Goal: Task Accomplishment & Management: Use online tool/utility

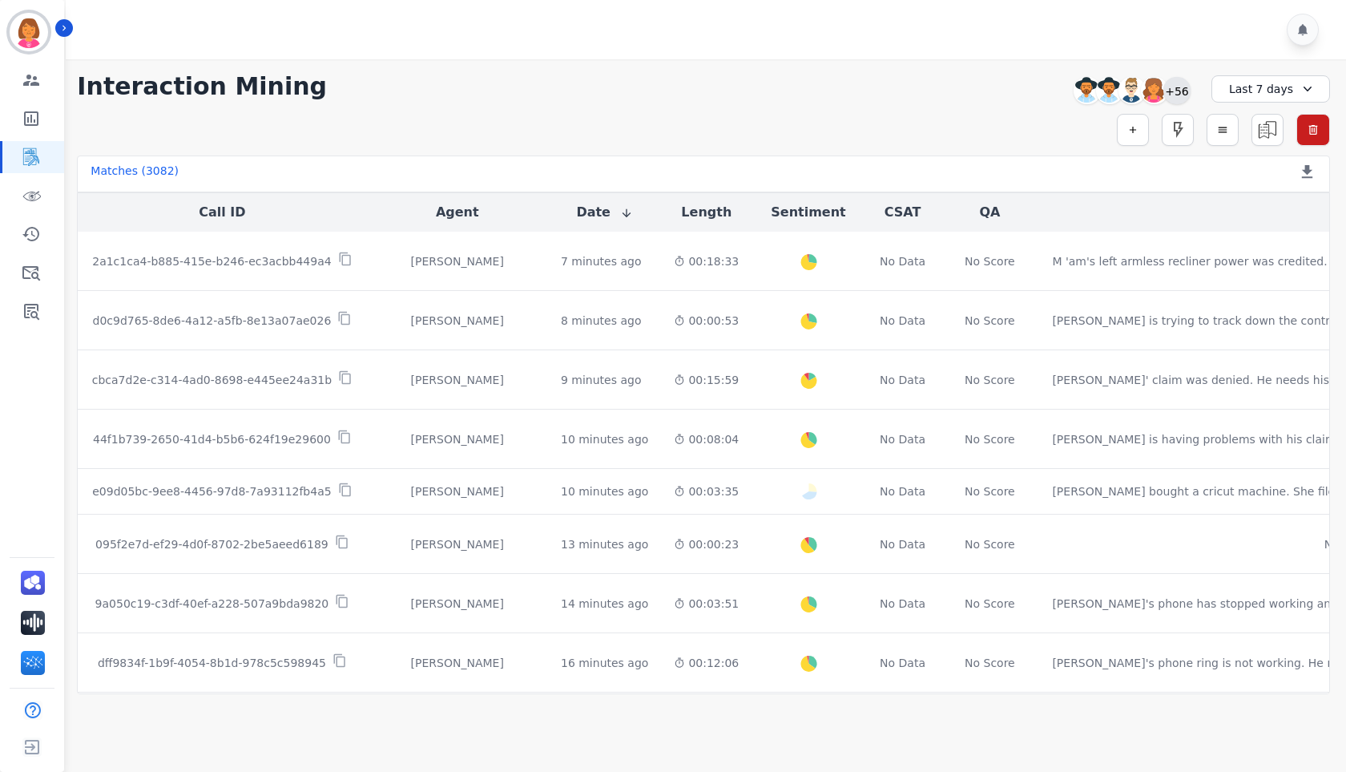
drag, startPoint x: 1172, startPoint y: 87, endPoint x: 1169, endPoint y: 98, distance: 10.9
click at [1172, 87] on div "+56" at bounding box center [1177, 90] width 27 height 27
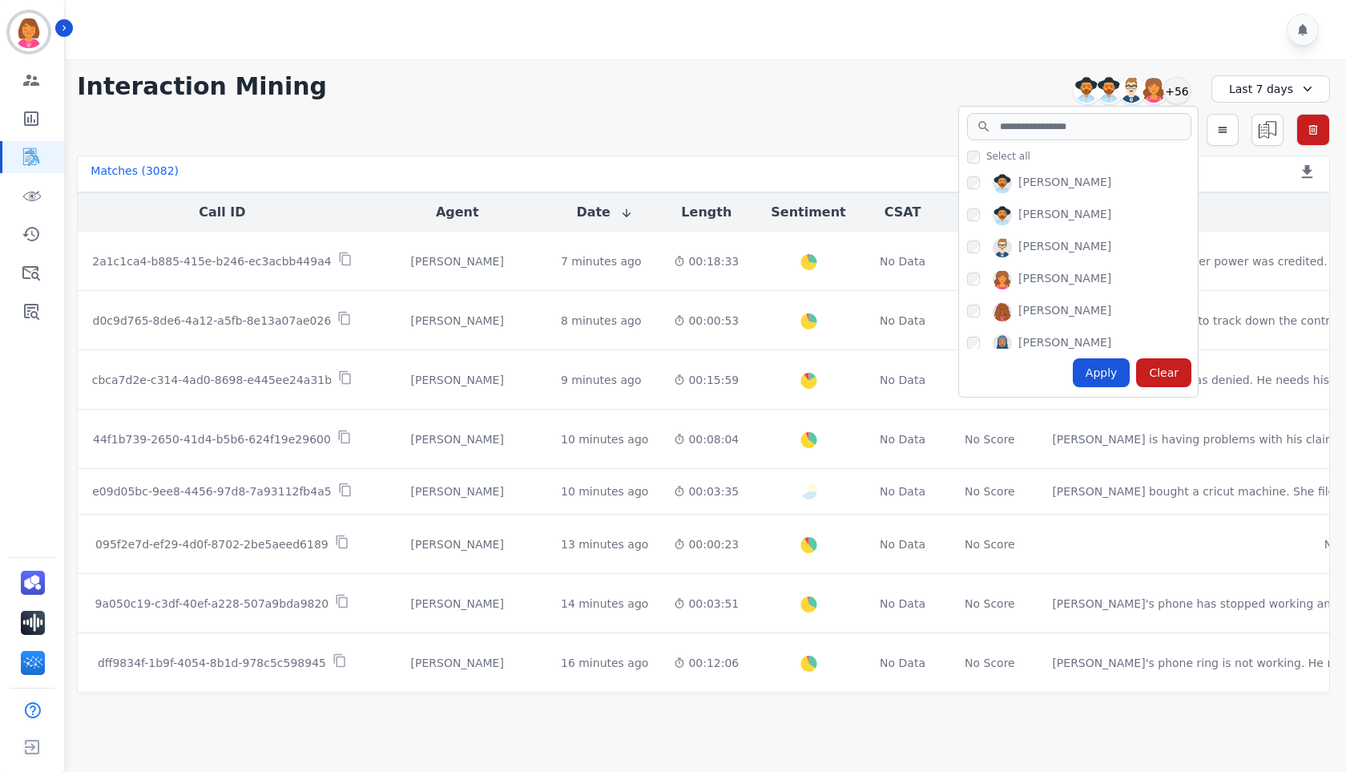
click at [1050, 112] on div "Select all [PERSON_NAME] [PERSON_NAME] [PERSON_NAME] [PERSON_NAME] [PERSON_NAME…" at bounding box center [1078, 252] width 240 height 292
click at [1048, 115] on input "search" at bounding box center [1079, 126] width 224 height 27
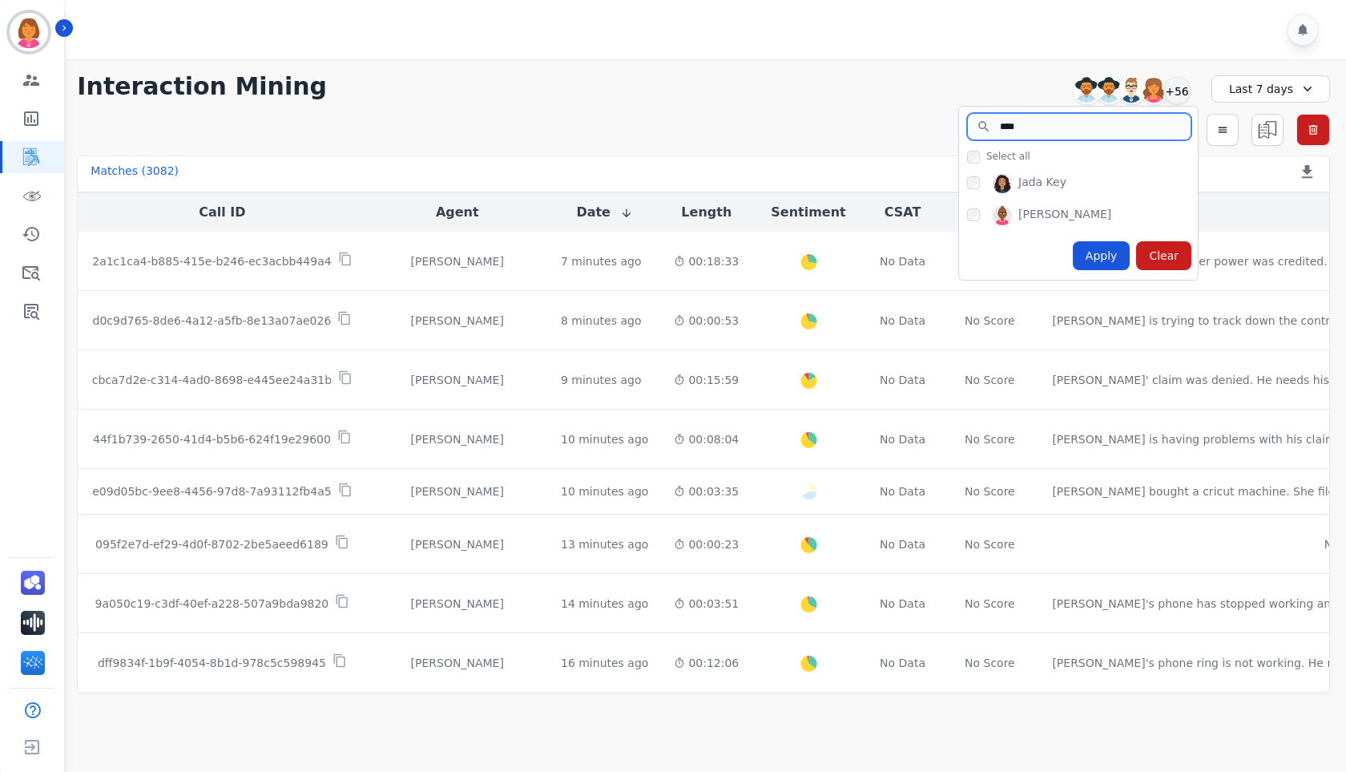
type input "****"
click at [1116, 252] on div "Apply" at bounding box center [1102, 255] width 58 height 29
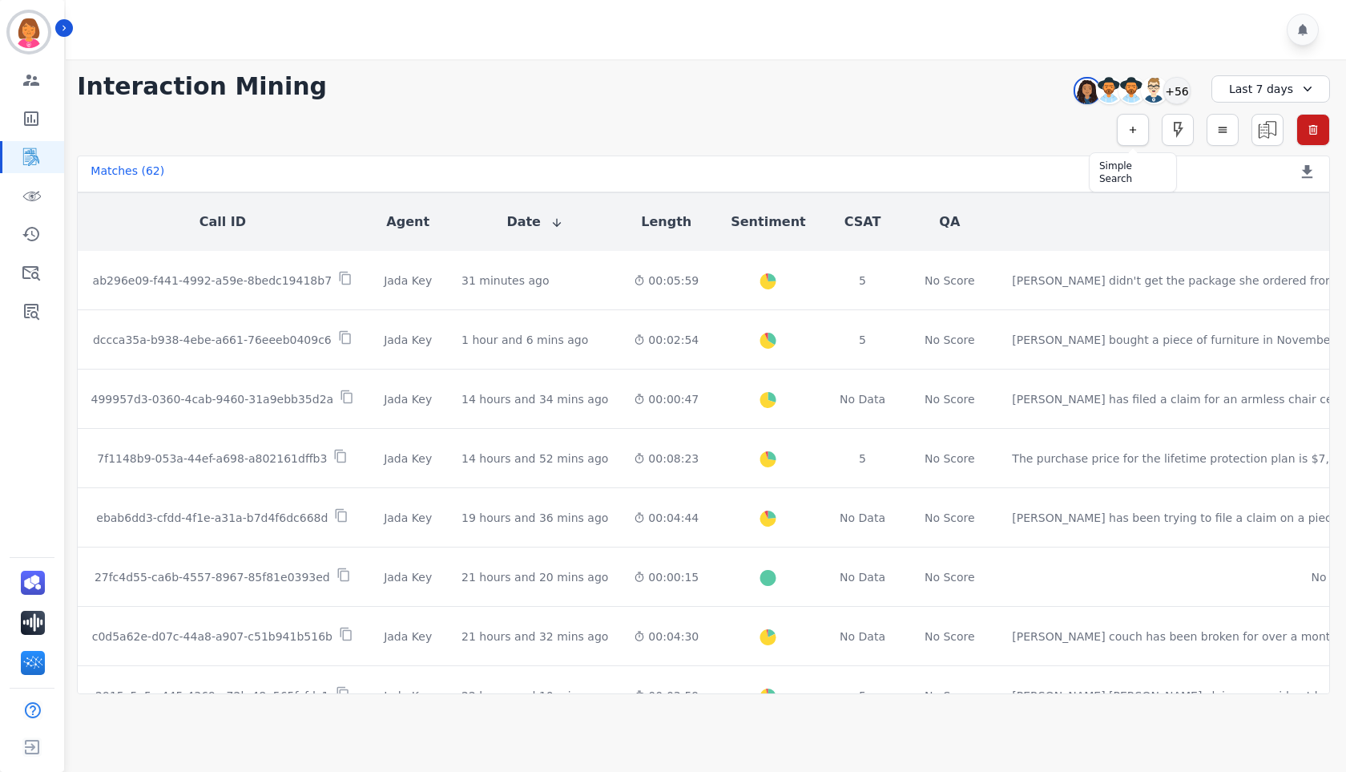
click at [1130, 124] on icon "button" at bounding box center [1133, 129] width 11 height 11
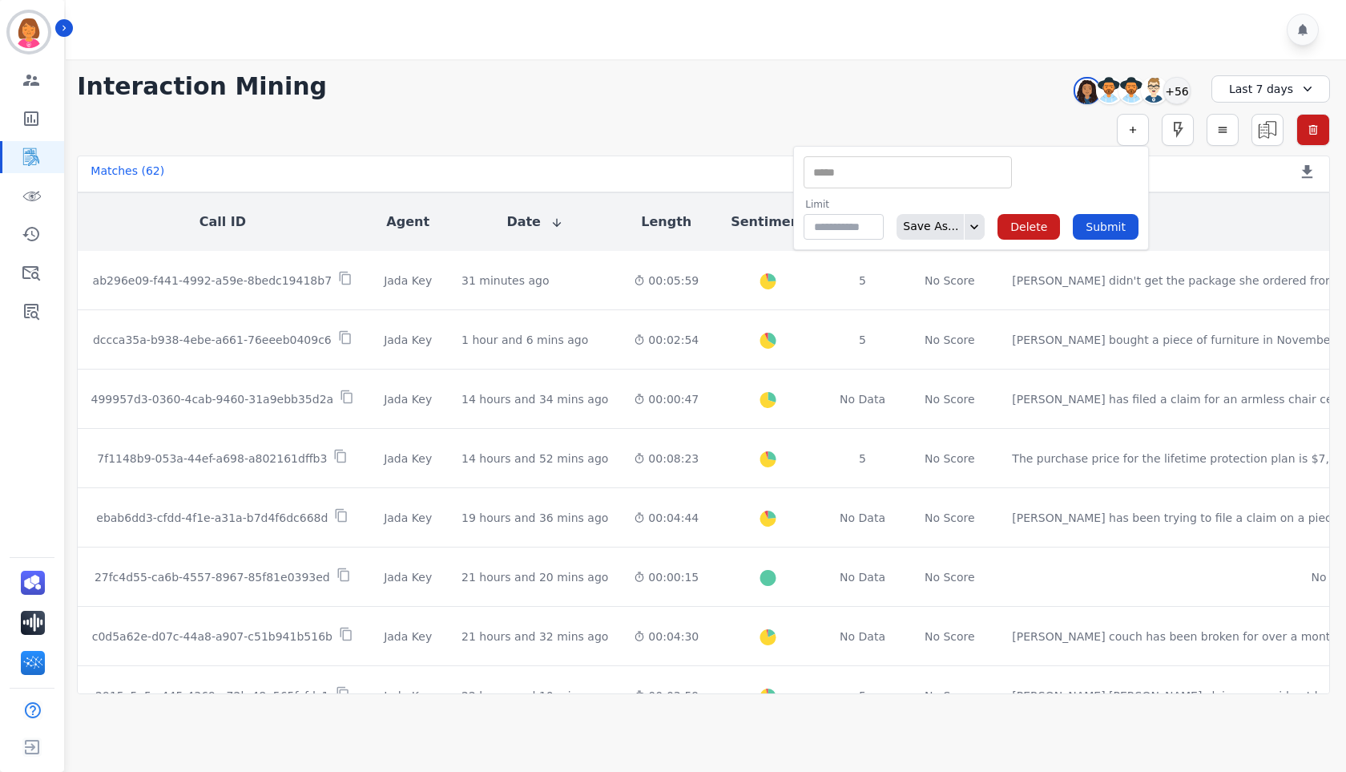
click at [950, 169] on input "selected options" at bounding box center [908, 172] width 200 height 17
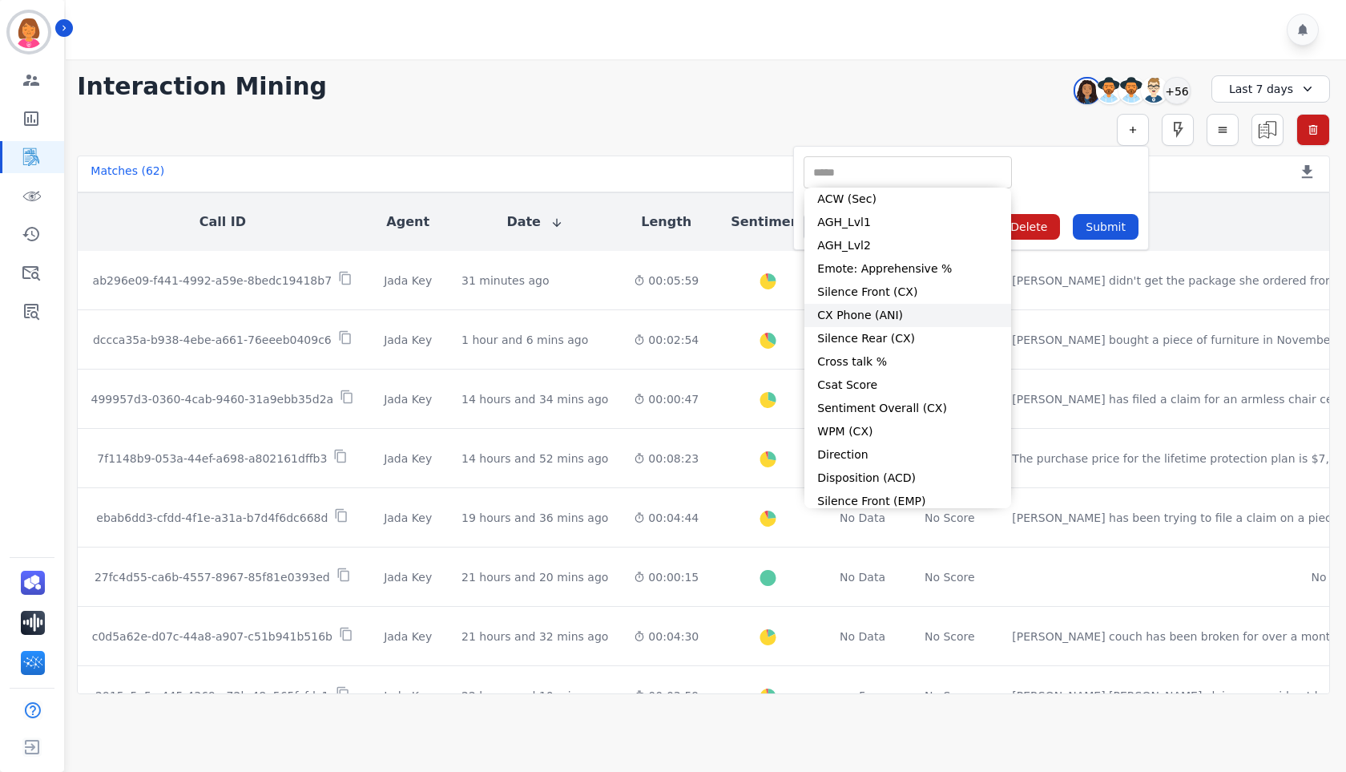
click at [942, 318] on li "CX Phone (ANI)" at bounding box center [908, 315] width 207 height 23
type input "**********"
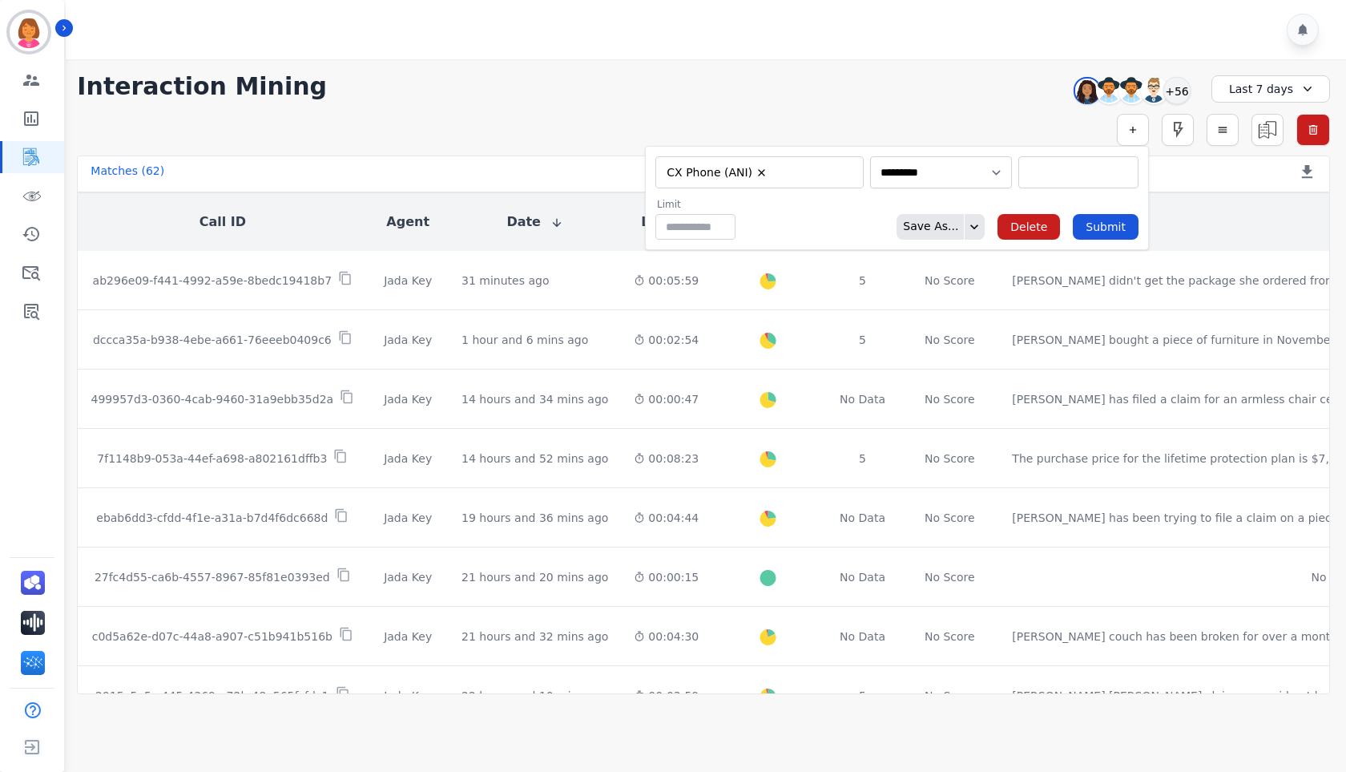
click at [1074, 176] on input "selected options" at bounding box center [1079, 172] width 112 height 17
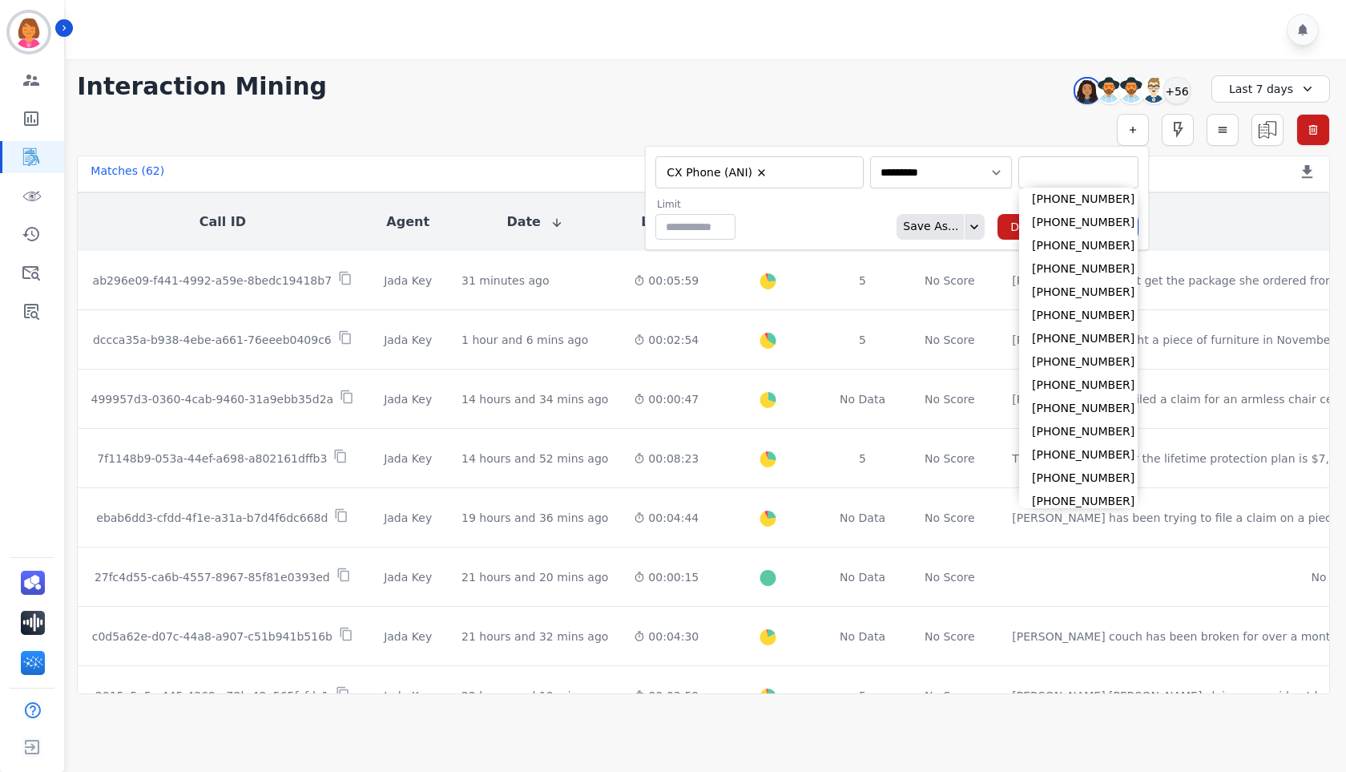
paste input "**********"
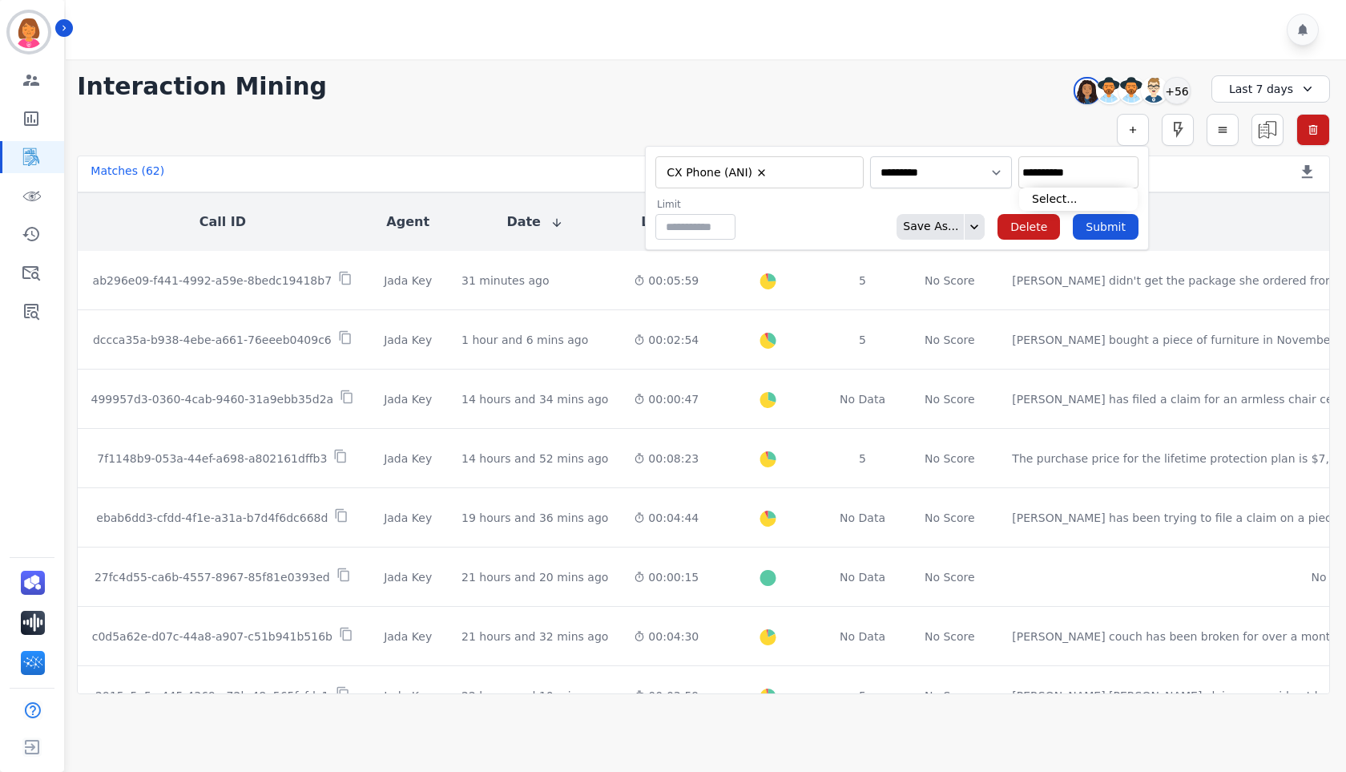
type input "**********"
click at [1019, 174] on div "**********" at bounding box center [1079, 172] width 120 height 32
type input "**********"
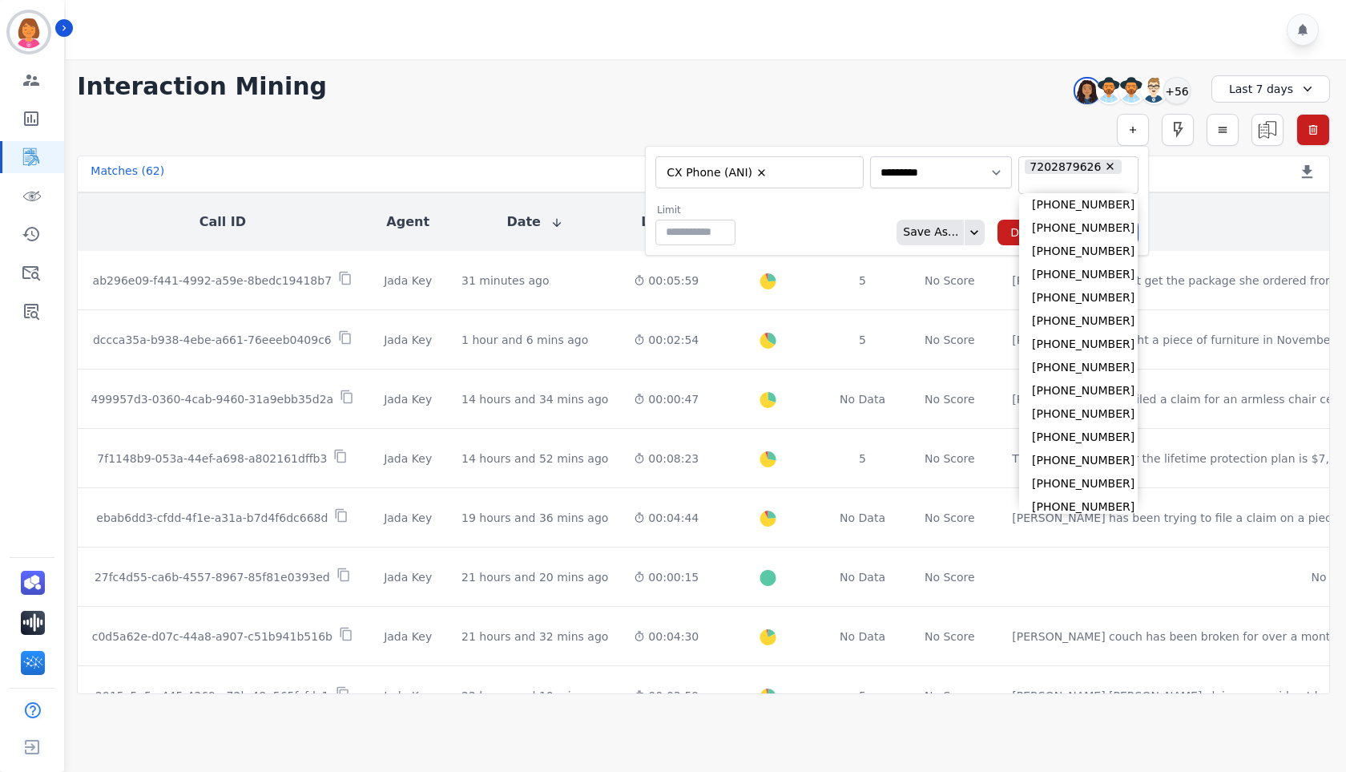
click at [988, 193] on form "**********" at bounding box center [897, 201] width 504 height 110
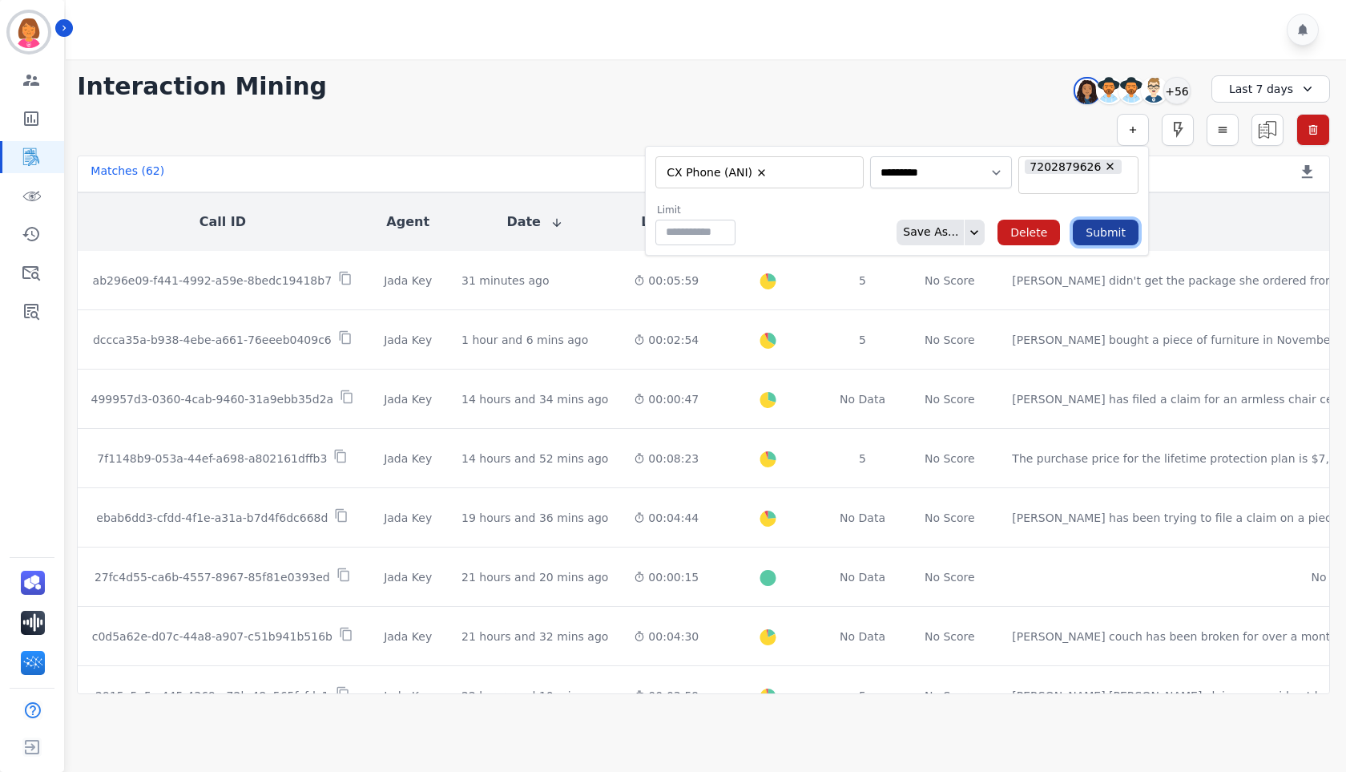
click at [1098, 224] on button "Submit" at bounding box center [1106, 233] width 66 height 26
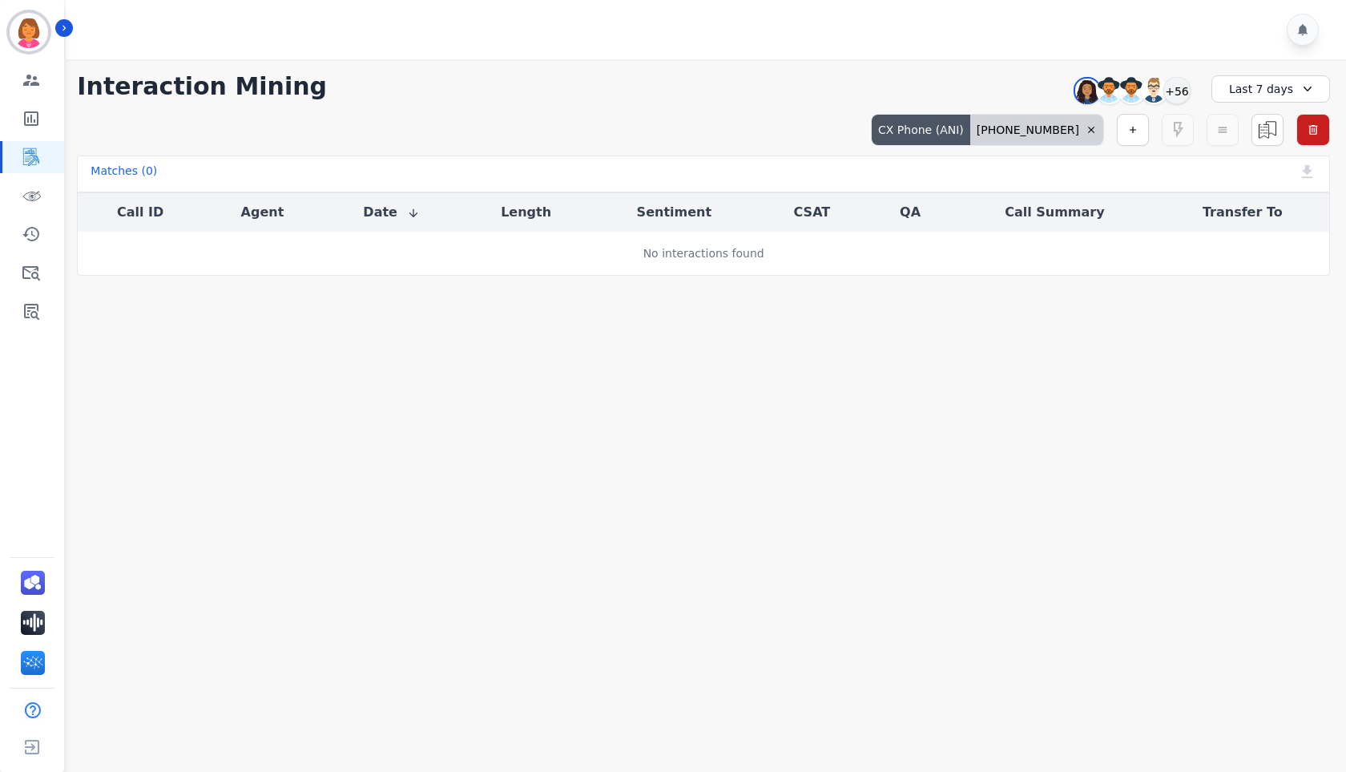
click at [1047, 126] on div "[PHONE_NUMBER]" at bounding box center [1036, 130] width 133 height 30
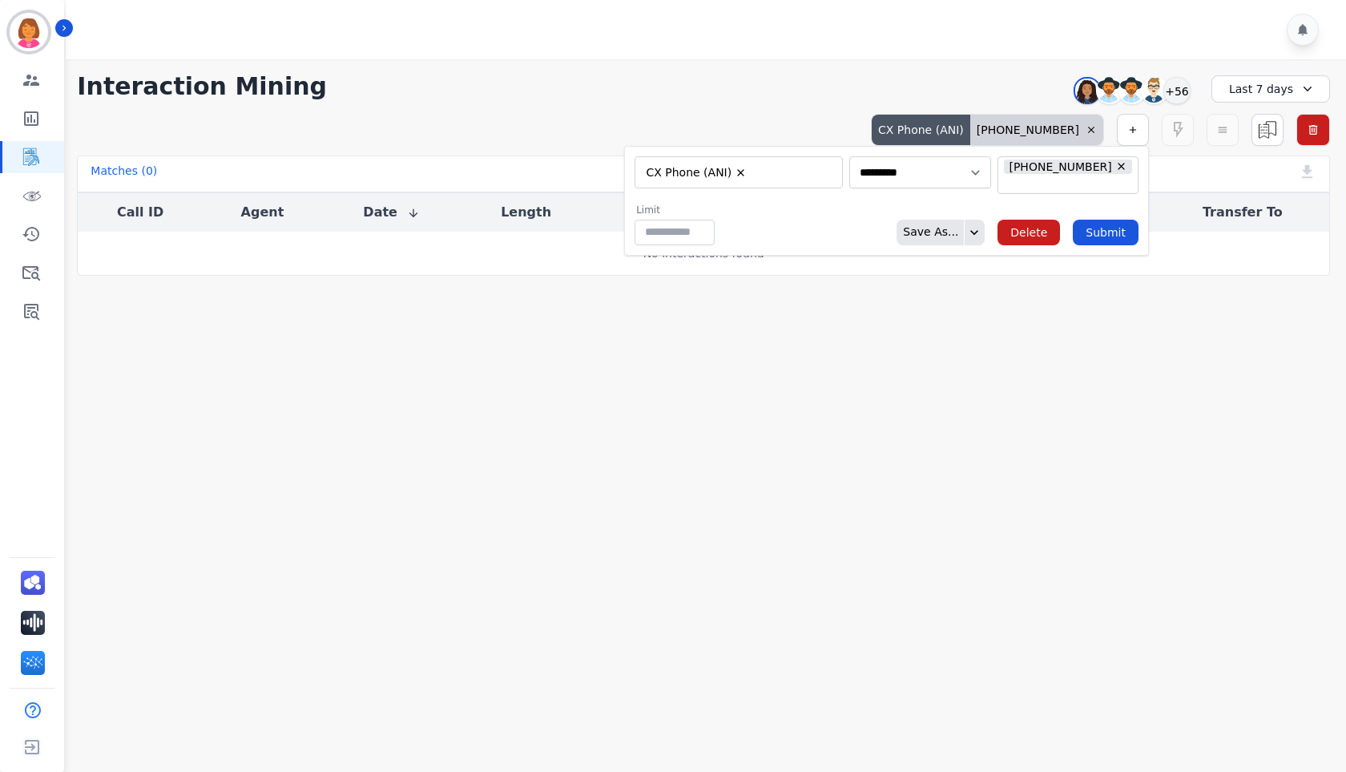
click at [1022, 172] on li "[PHONE_NUMBER]" at bounding box center [1068, 166] width 129 height 15
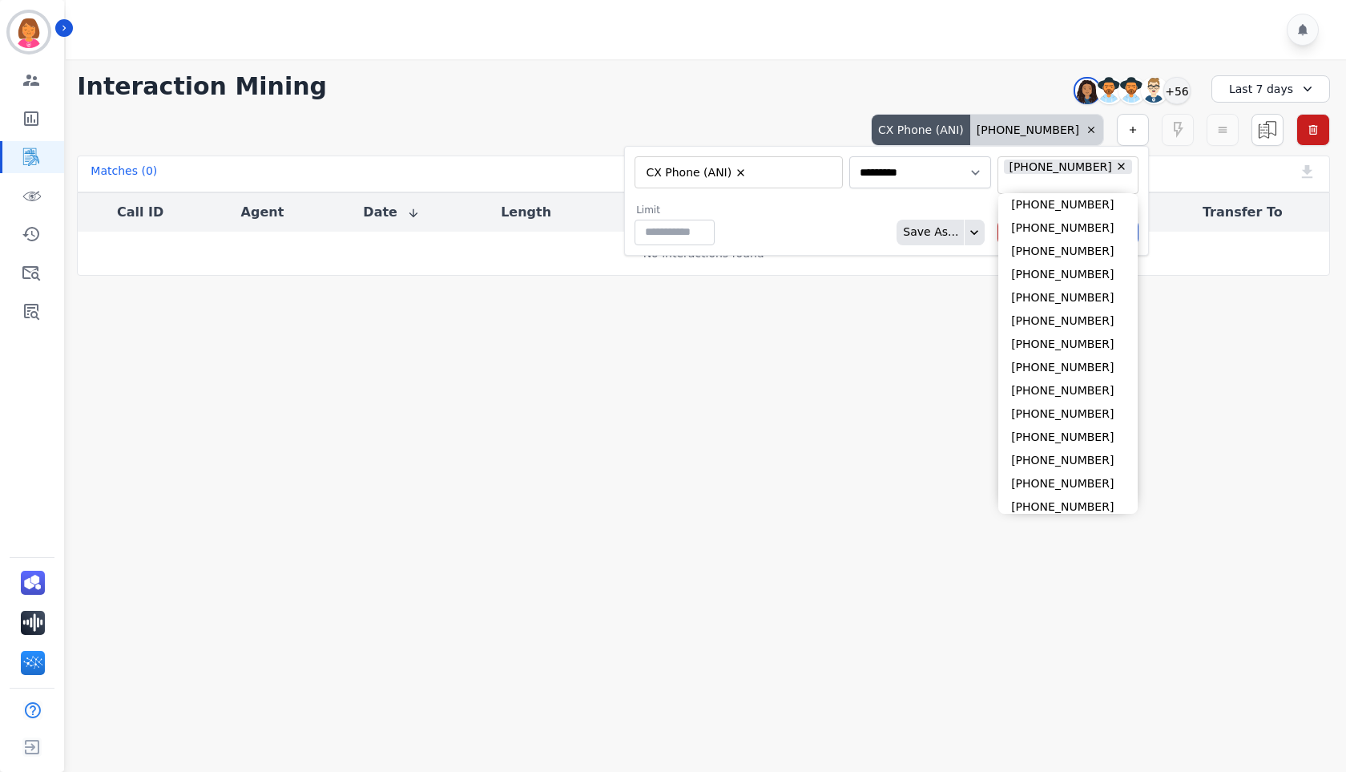
type input "**"
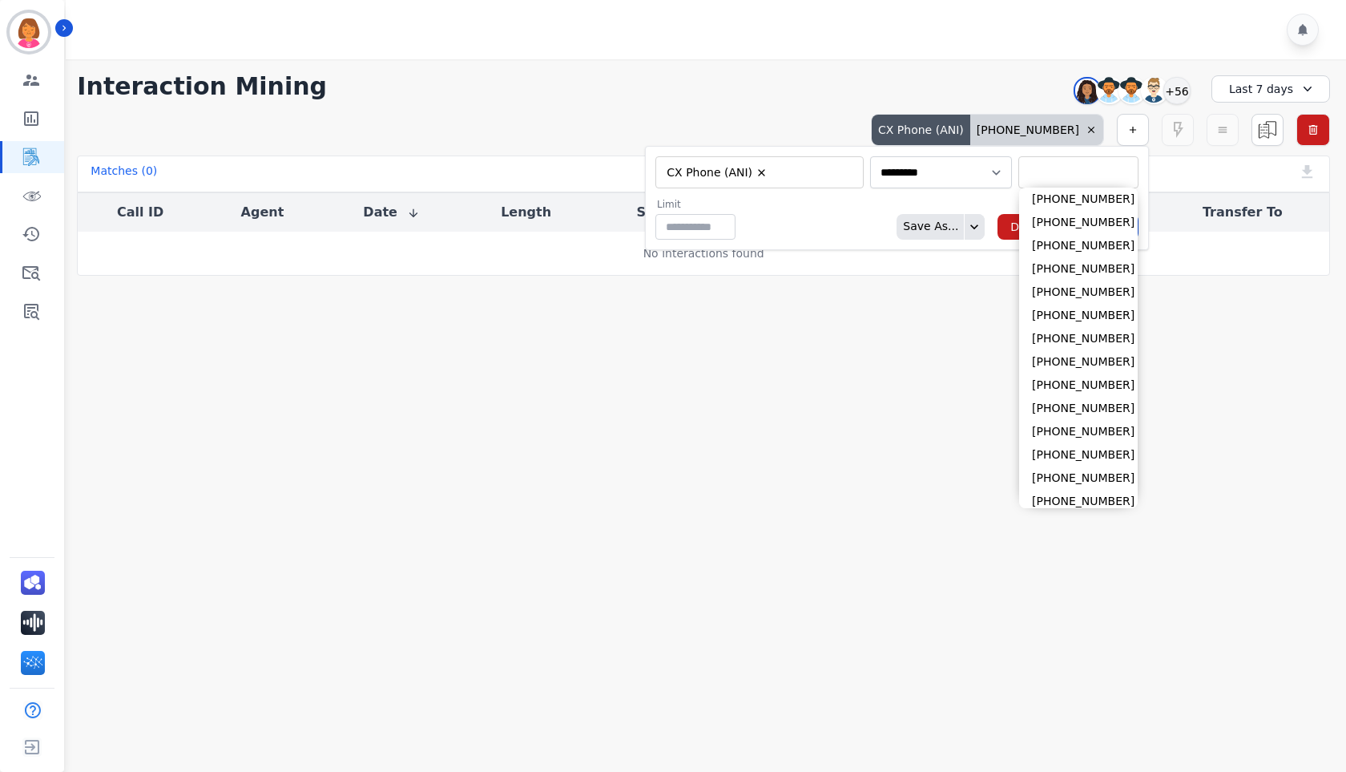
click at [1067, 165] on input "selected options" at bounding box center [1079, 172] width 112 height 17
paste input "**********"
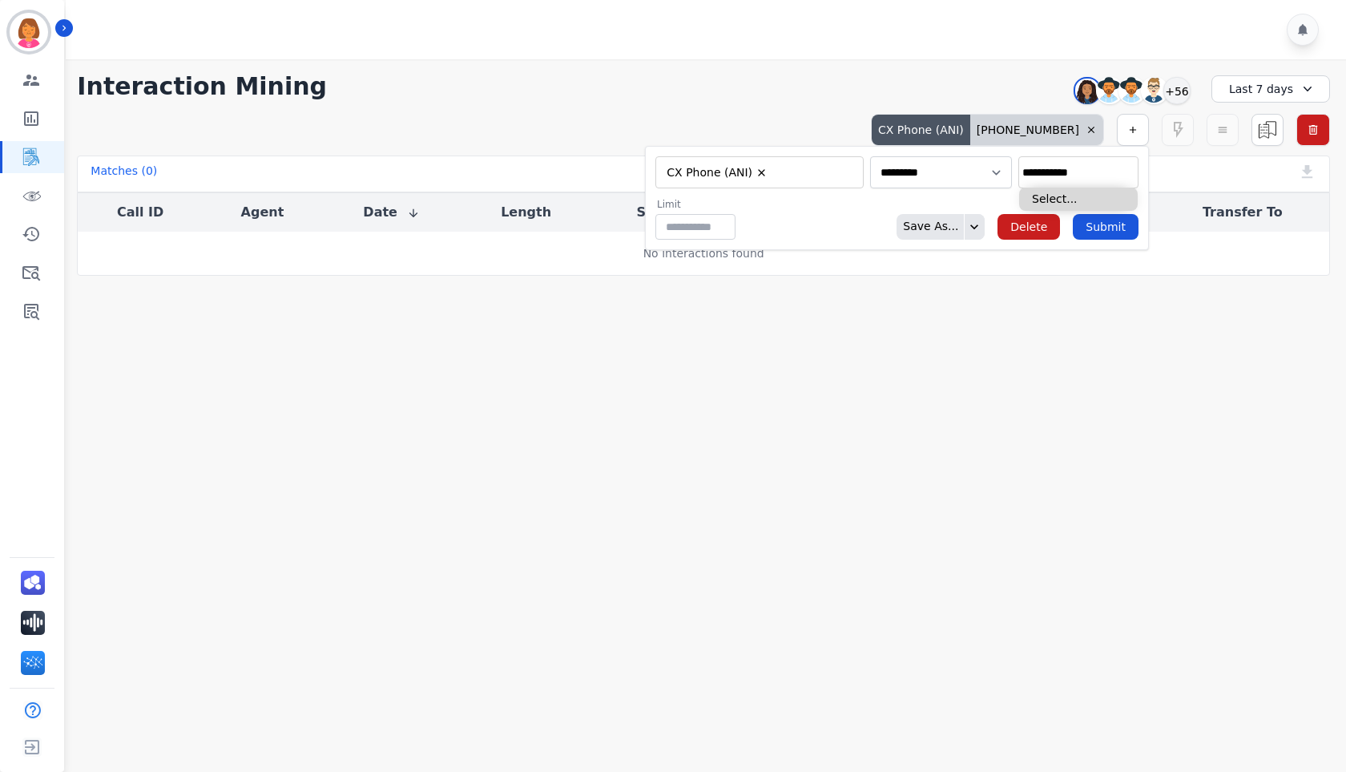
type input "**********"
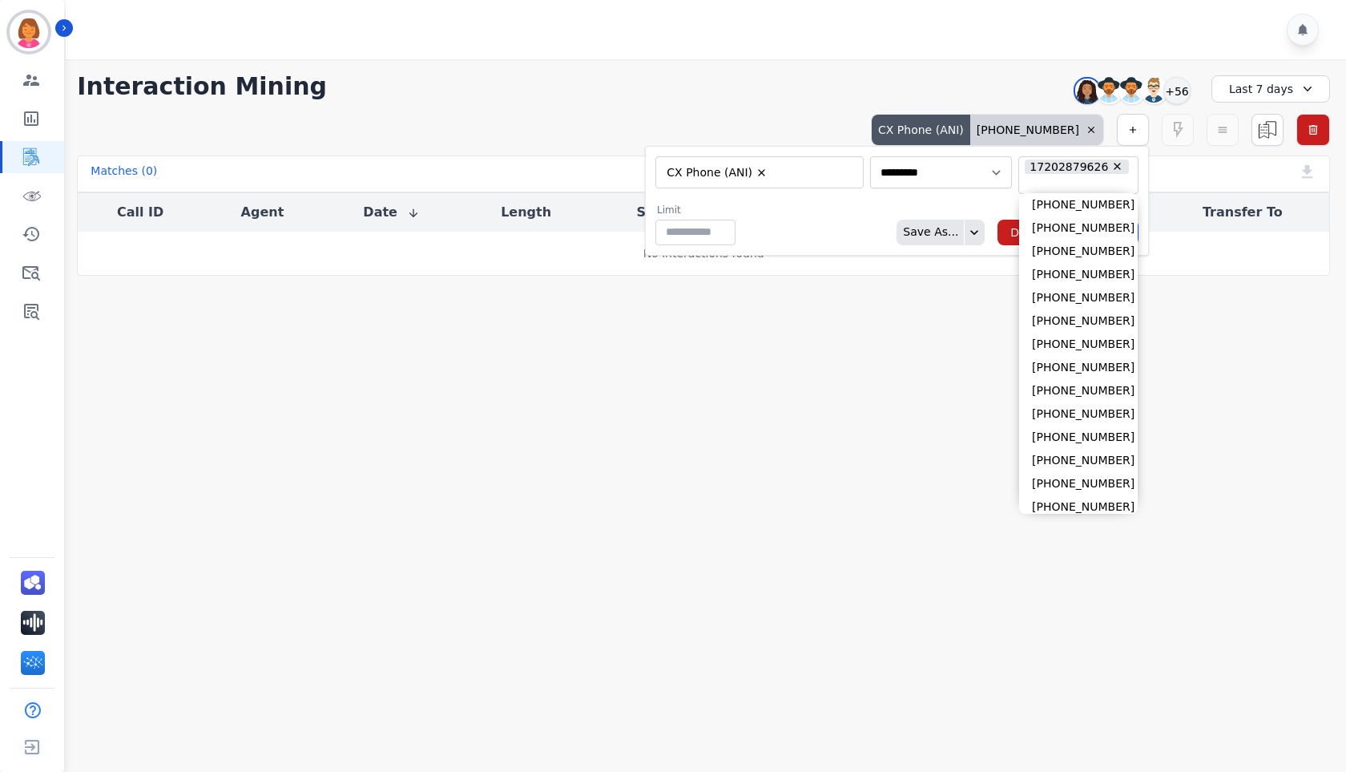
click at [975, 196] on form "**********" at bounding box center [897, 201] width 504 height 110
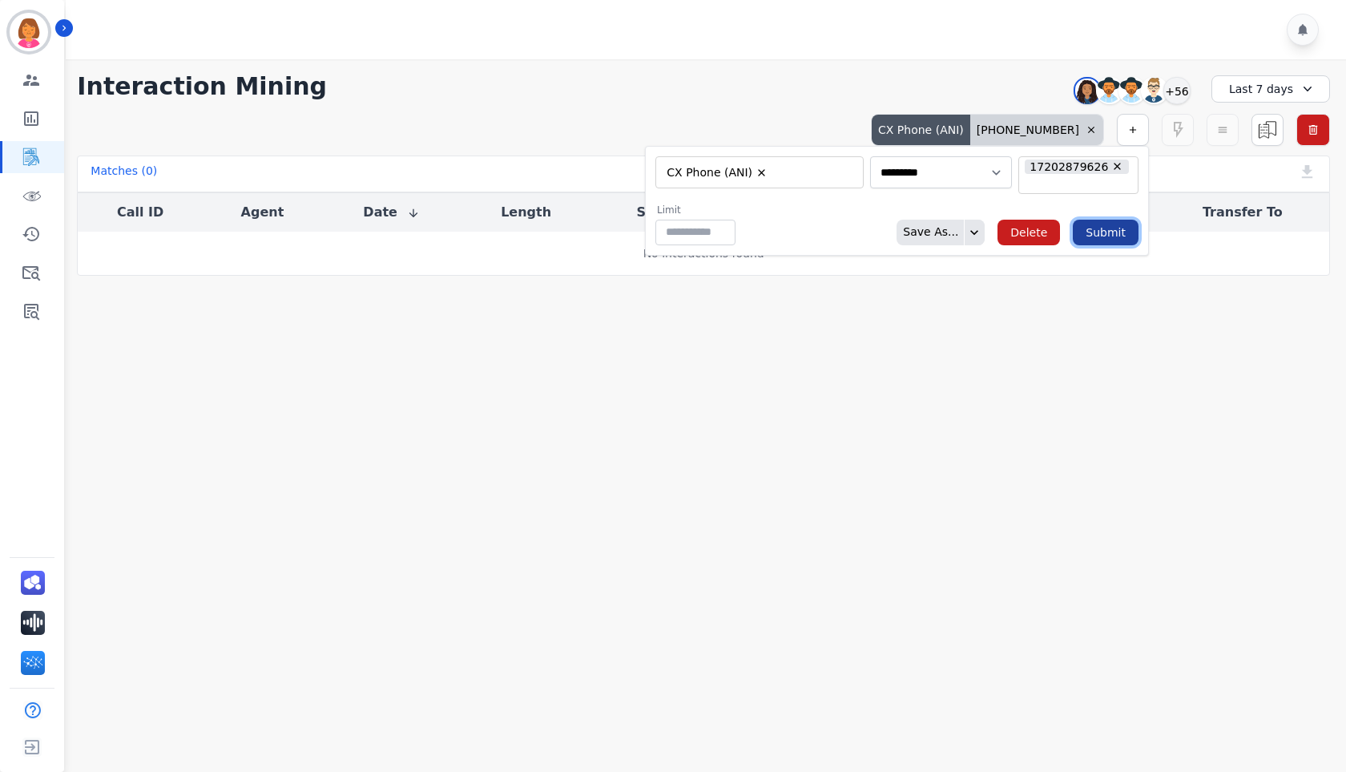
click at [1113, 227] on button "Submit" at bounding box center [1106, 233] width 66 height 26
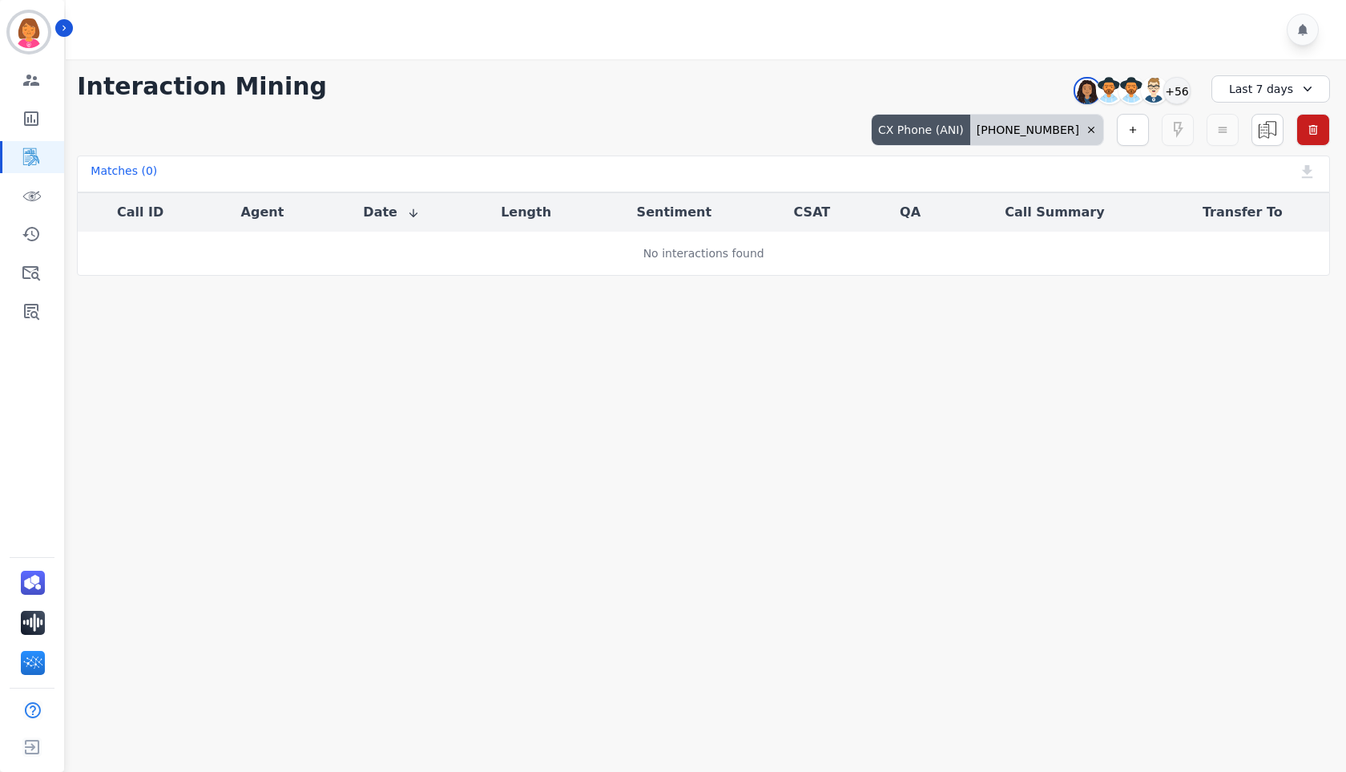
click at [1050, 123] on div "[PHONE_NUMBER]" at bounding box center [1036, 130] width 133 height 30
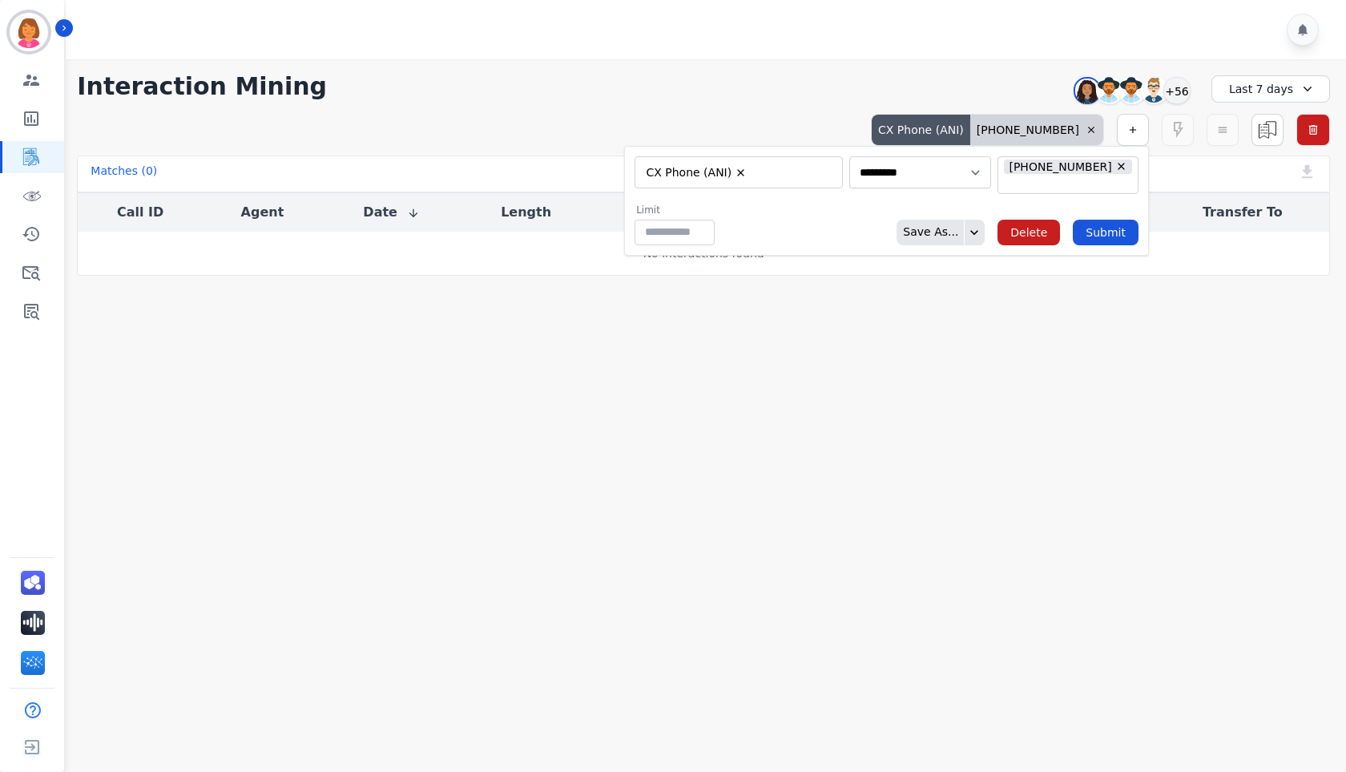
click at [905, 60] on div "**********" at bounding box center [703, 167] width 1285 height 216
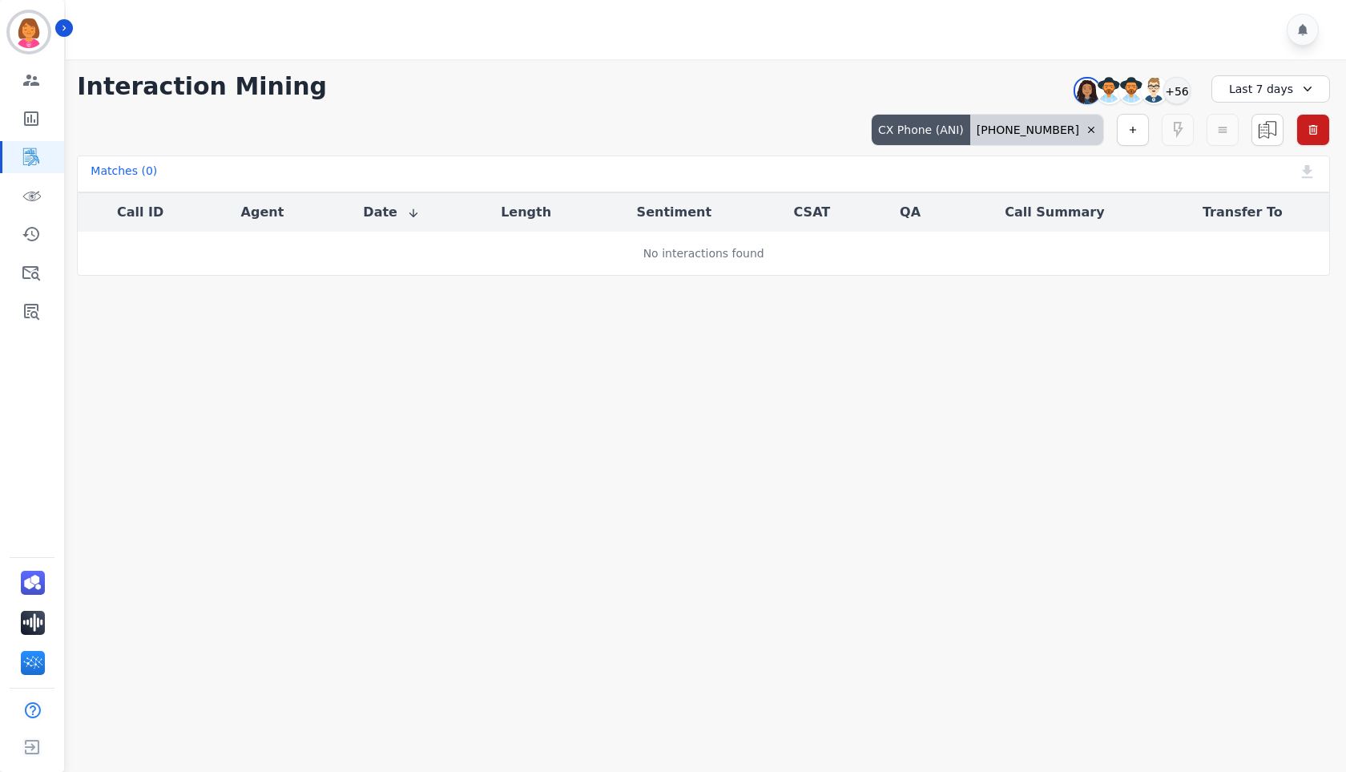
click at [1279, 95] on div "Last 7 days" at bounding box center [1271, 88] width 119 height 27
click at [1291, 244] on li "Last 90 days" at bounding box center [1281, 241] width 80 height 16
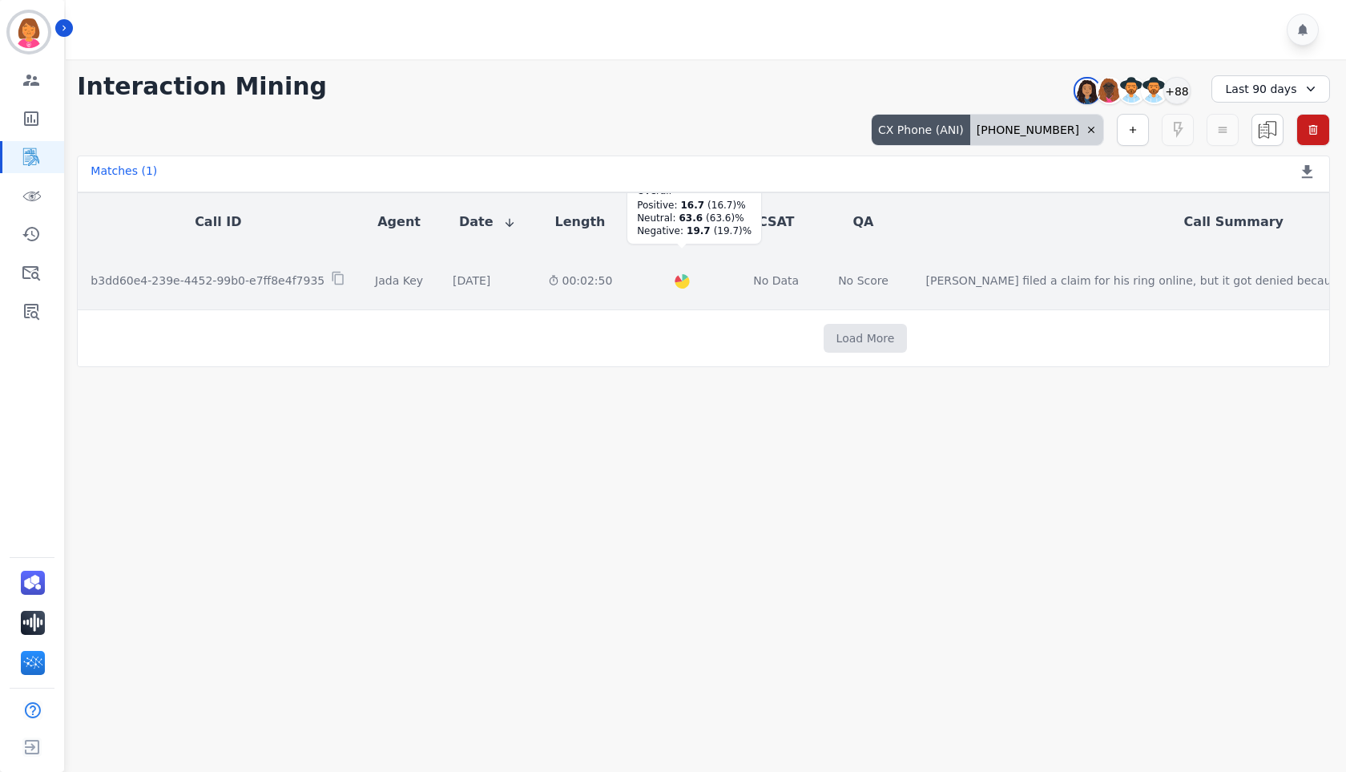
click at [672, 287] on div at bounding box center [683, 281] width 22 height 22
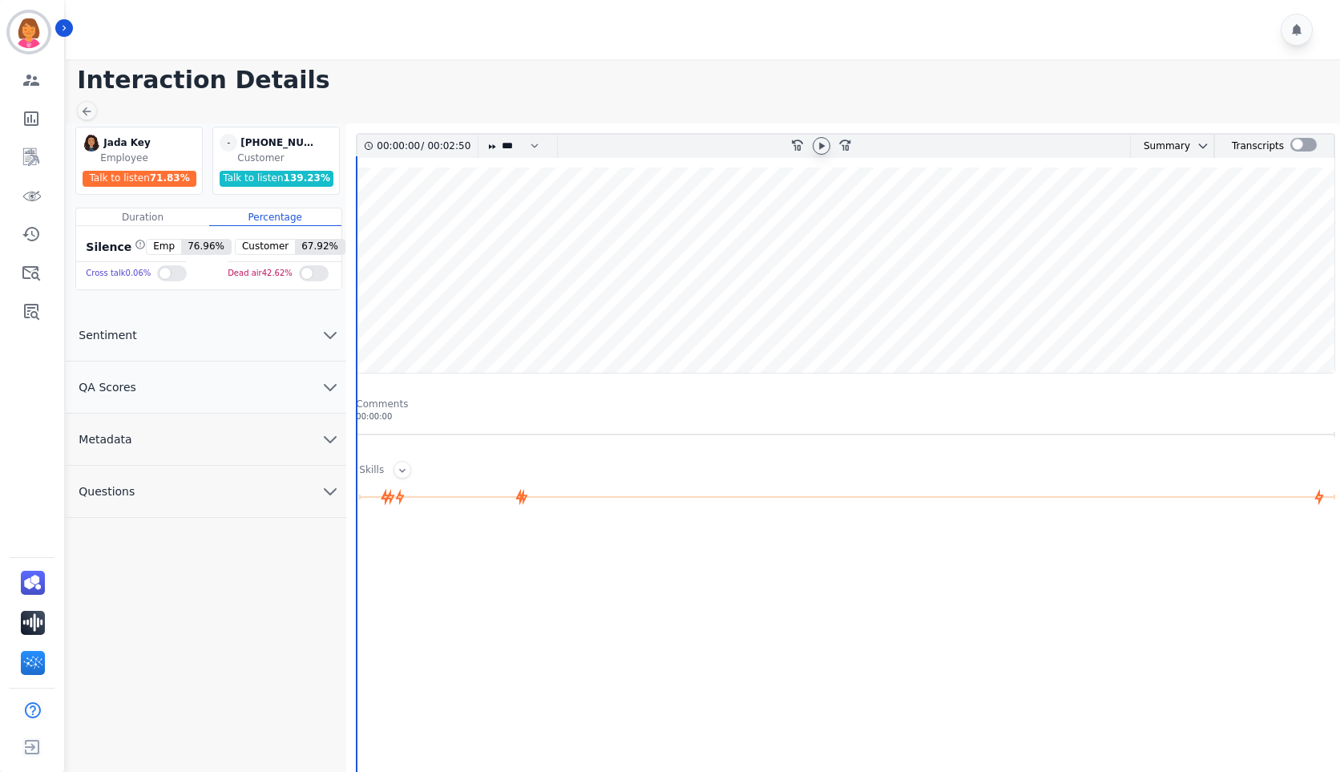
click at [823, 148] on icon at bounding box center [821, 145] width 13 height 13
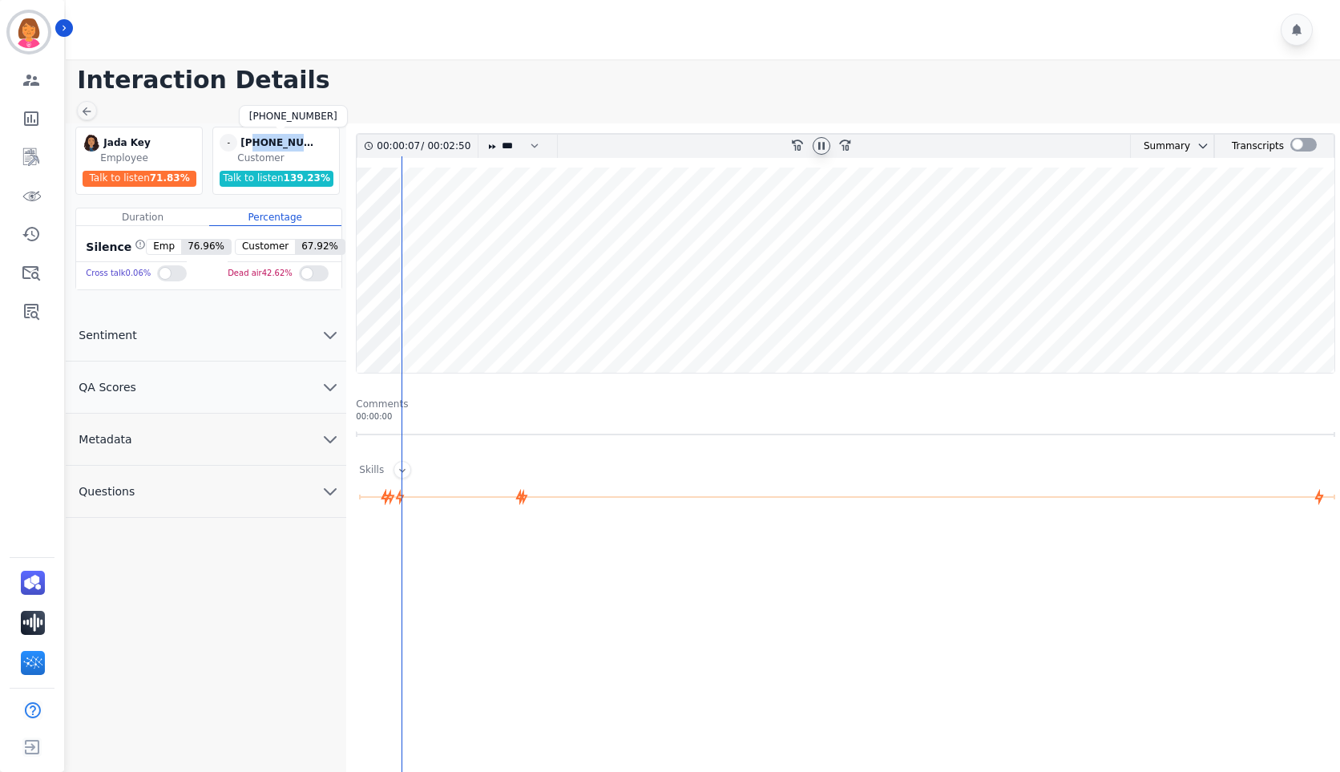
drag, startPoint x: 309, startPoint y: 148, endPoint x: 252, endPoint y: 146, distance: 57.0
click at [252, 146] on div "[PHONE_NUMBER]" at bounding box center [280, 143] width 80 height 18
copy div "7202879626"
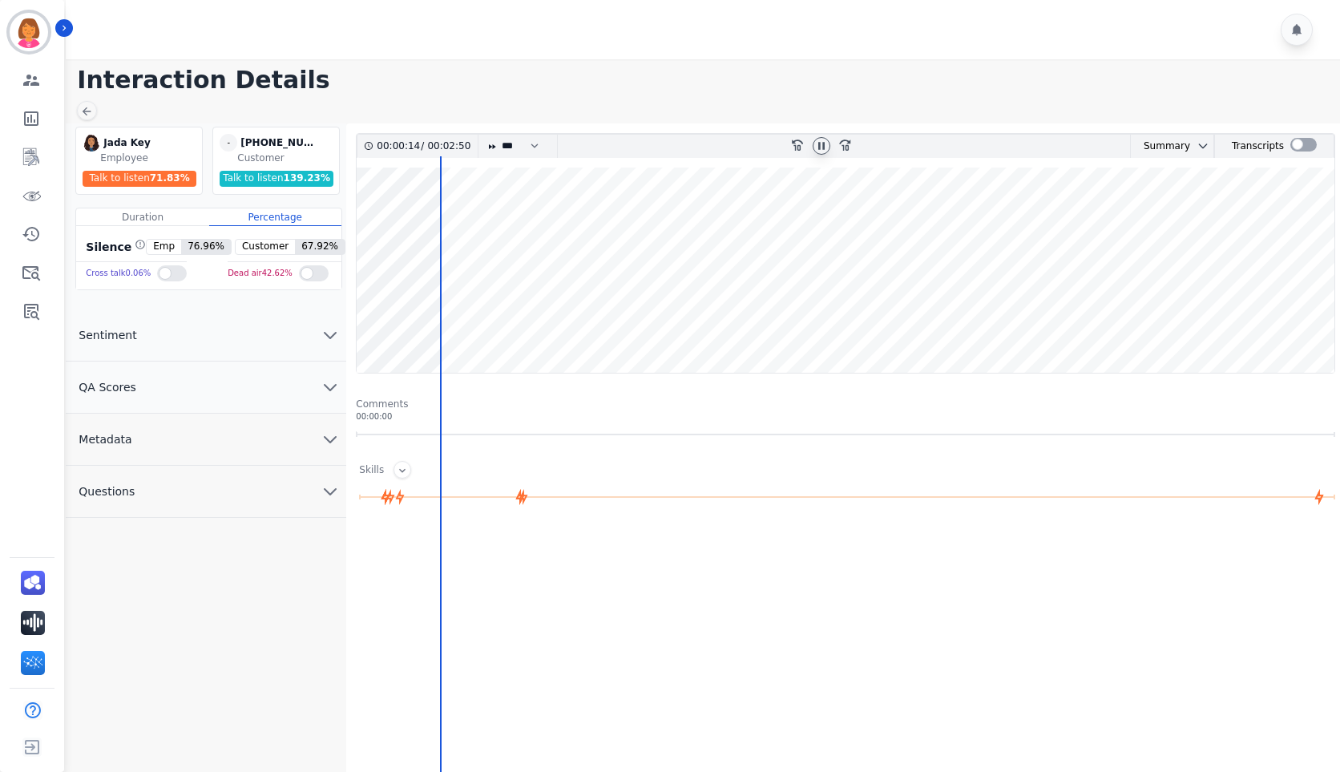
click at [819, 148] on icon at bounding box center [821, 145] width 6 height 7
click at [817, 150] on icon at bounding box center [821, 145] width 13 height 13
click at [880, 46] on div at bounding box center [705, 29] width 1279 height 59
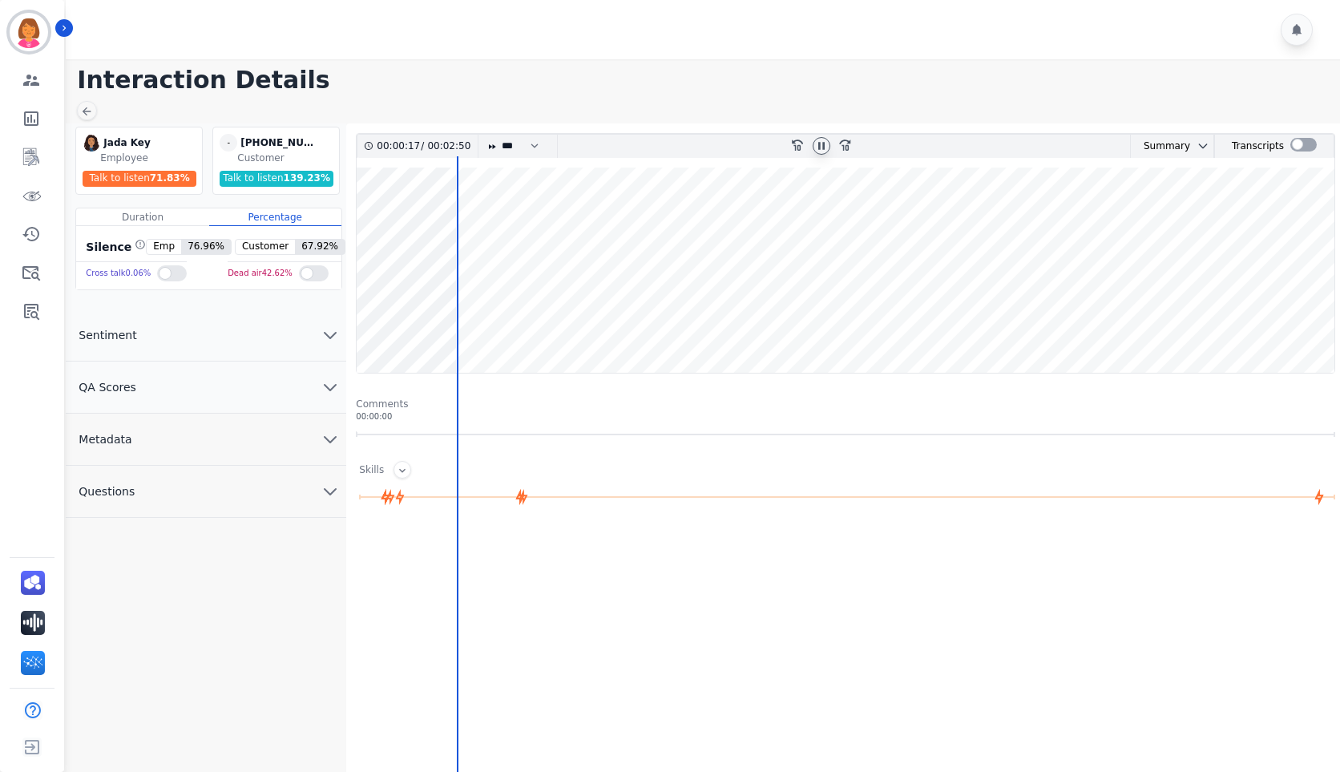
click at [817, 146] on icon at bounding box center [821, 145] width 13 height 13
drag, startPoint x: 320, startPoint y: 144, endPoint x: 253, endPoint y: 147, distance: 66.6
click at [253, 147] on div "[PHONE_NUMBER]" at bounding box center [280, 143] width 80 height 18
copy div "7202879626"
click at [822, 146] on icon at bounding box center [822, 145] width 6 height 7
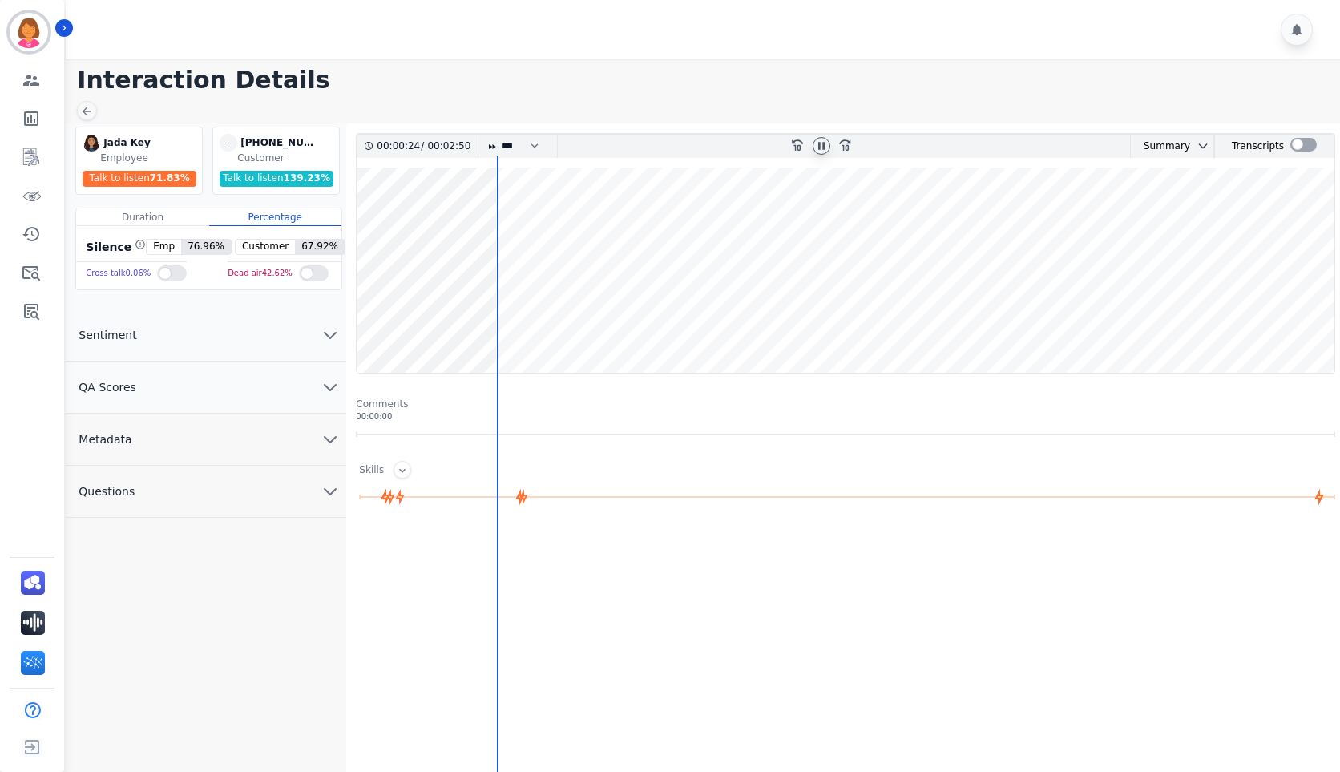
click at [373, 324] on wave at bounding box center [846, 269] width 978 height 205
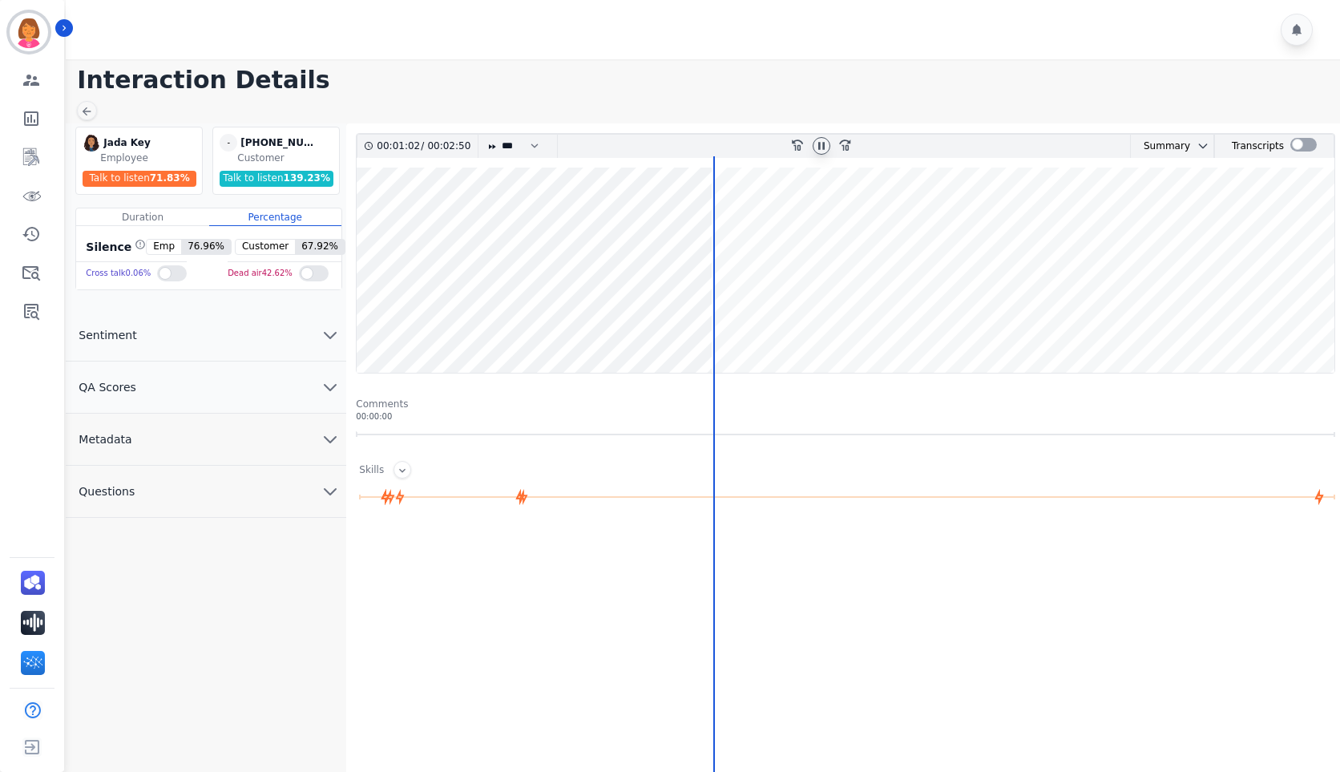
click at [152, 486] on button "Questions" at bounding box center [206, 492] width 280 height 52
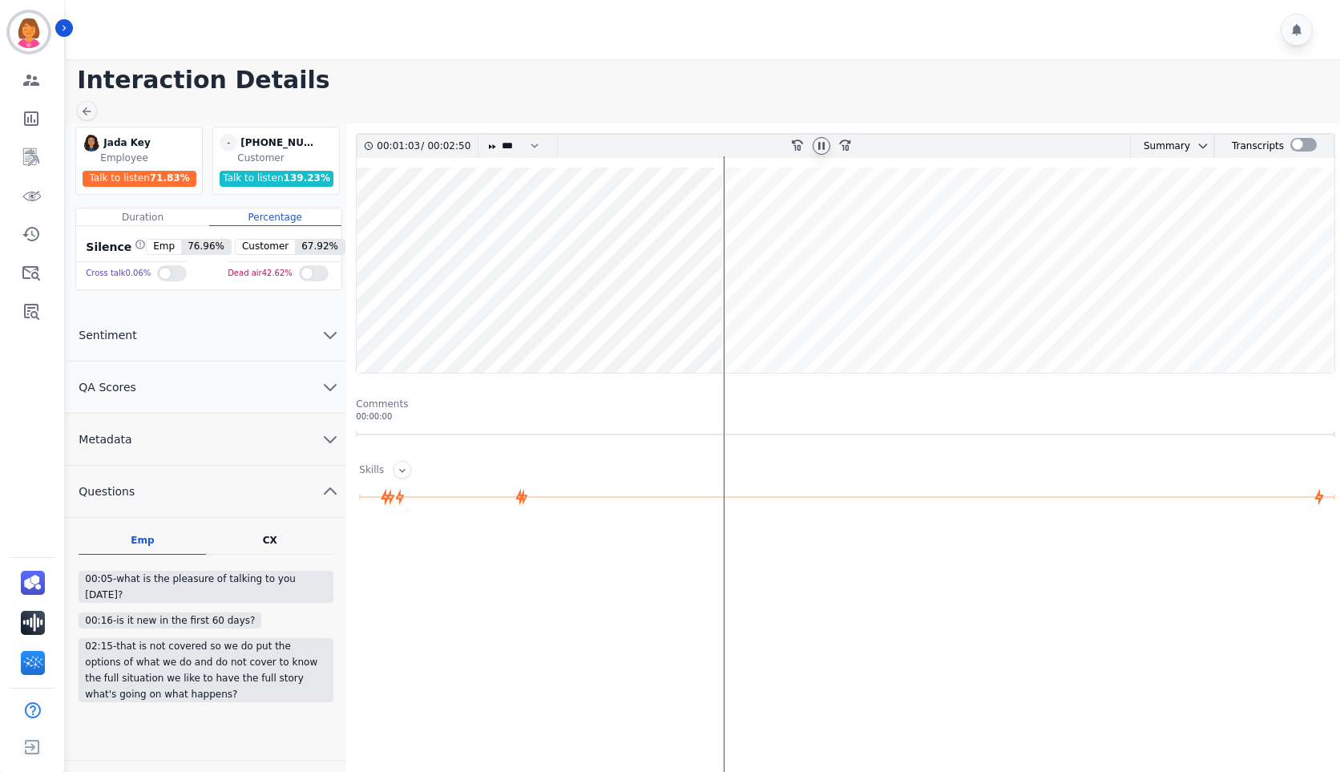
click at [172, 426] on button "Metadata" at bounding box center [206, 440] width 280 height 52
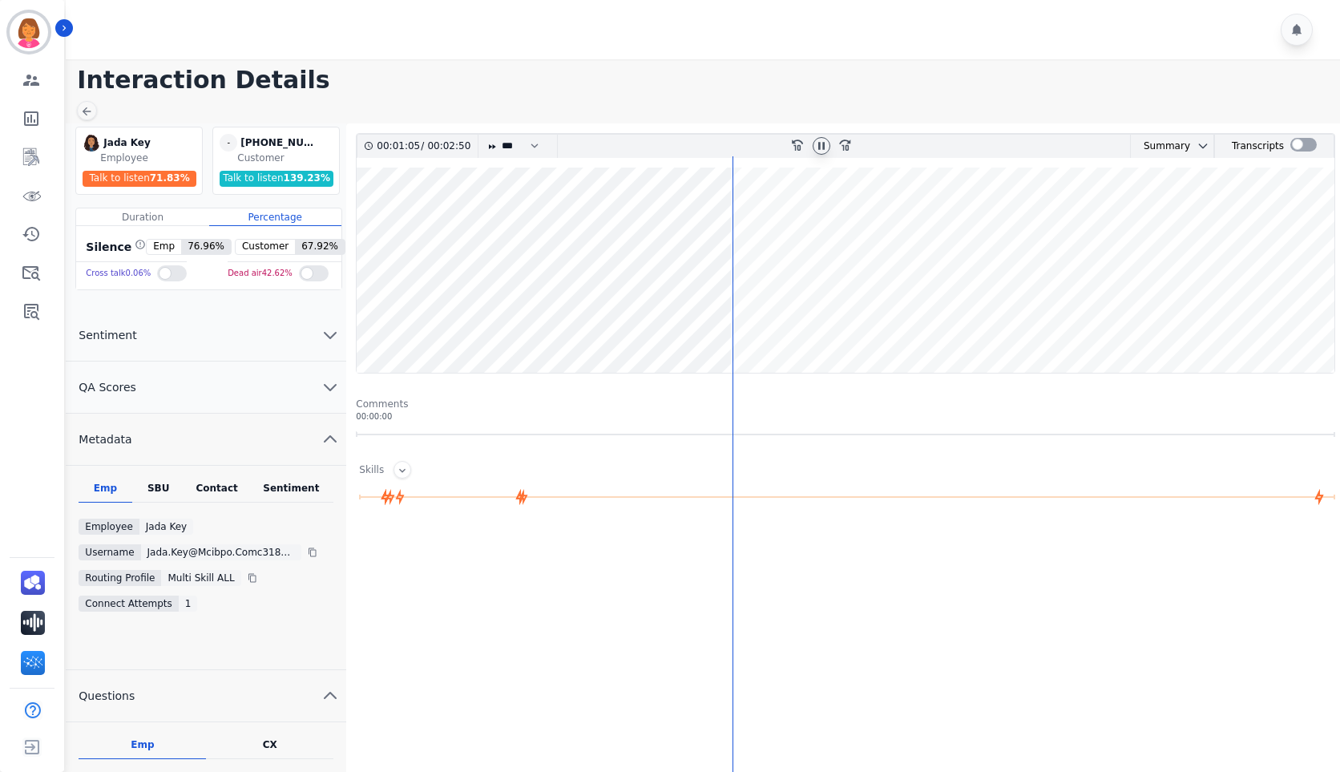
click at [206, 494] on div "Contact" at bounding box center [217, 492] width 64 height 21
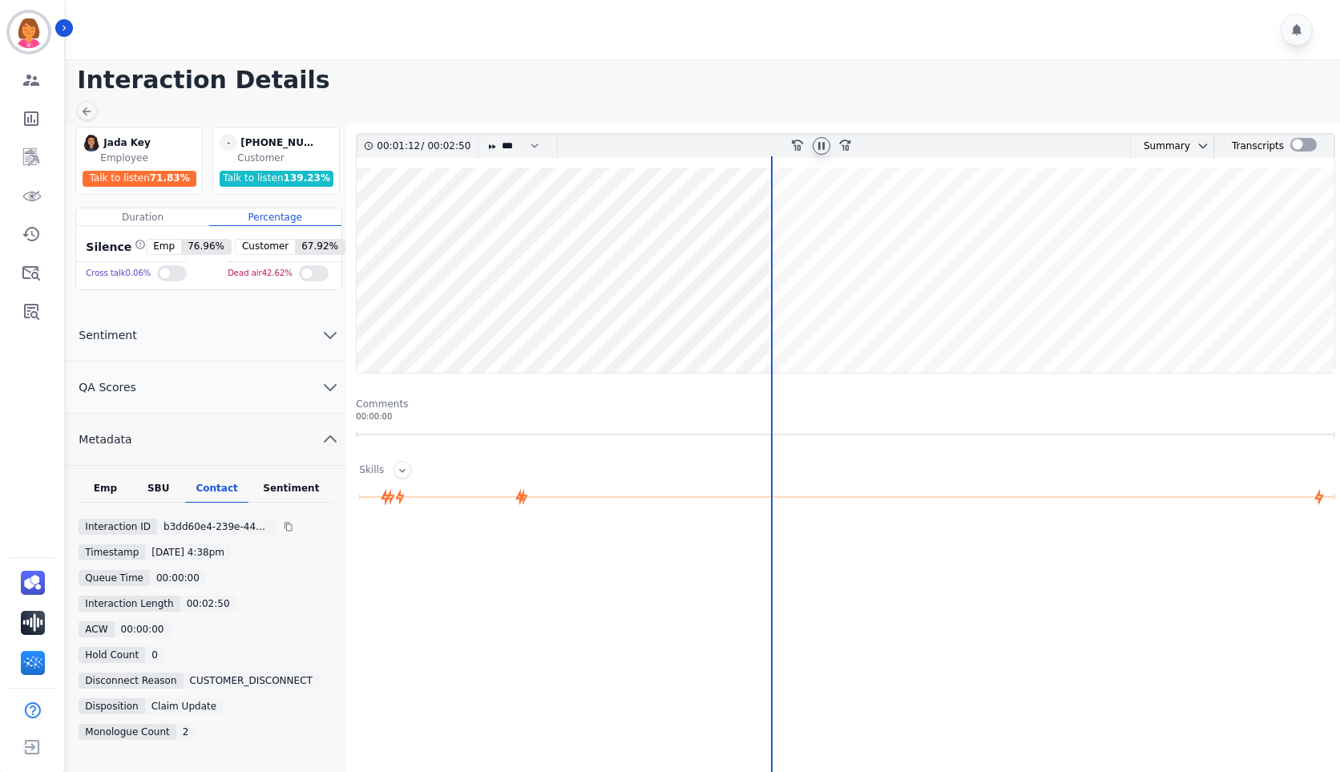
click at [385, 320] on wave at bounding box center [846, 269] width 978 height 205
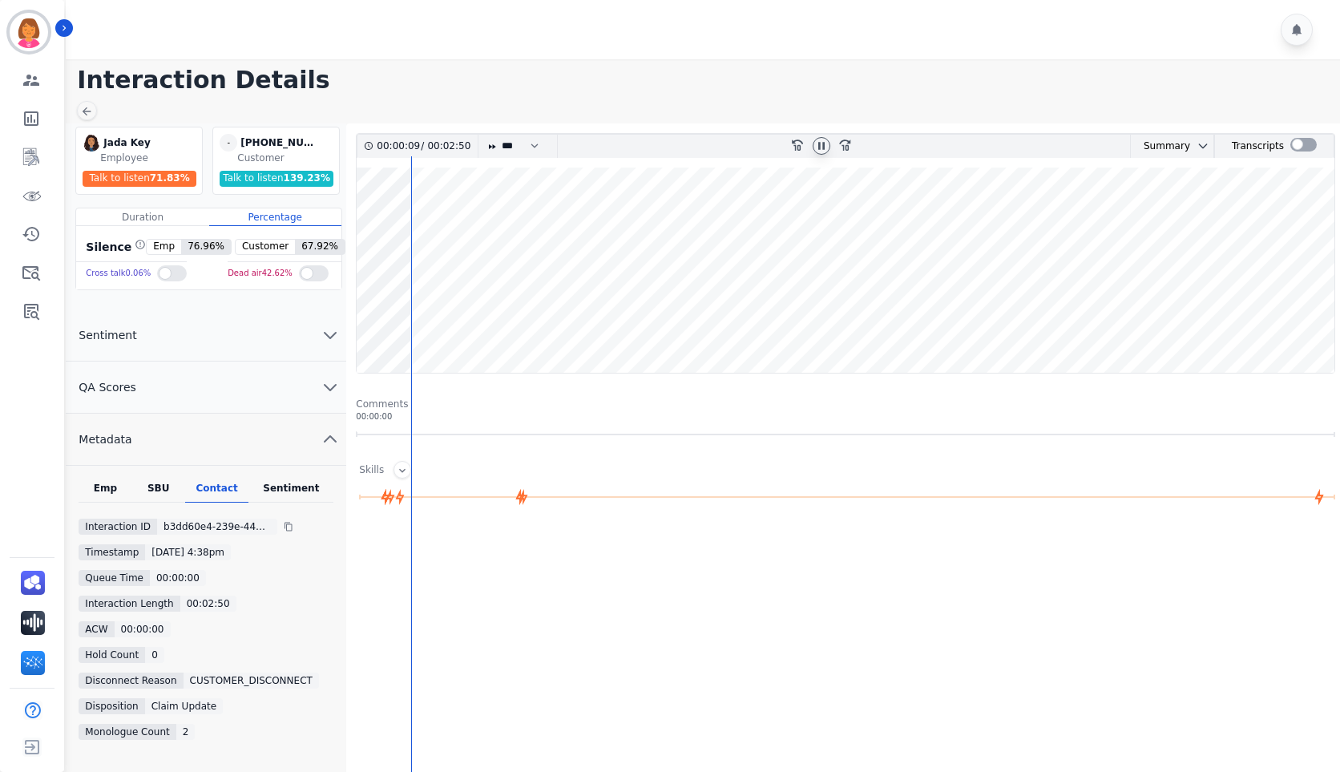
click at [558, 265] on wave at bounding box center [846, 269] width 978 height 205
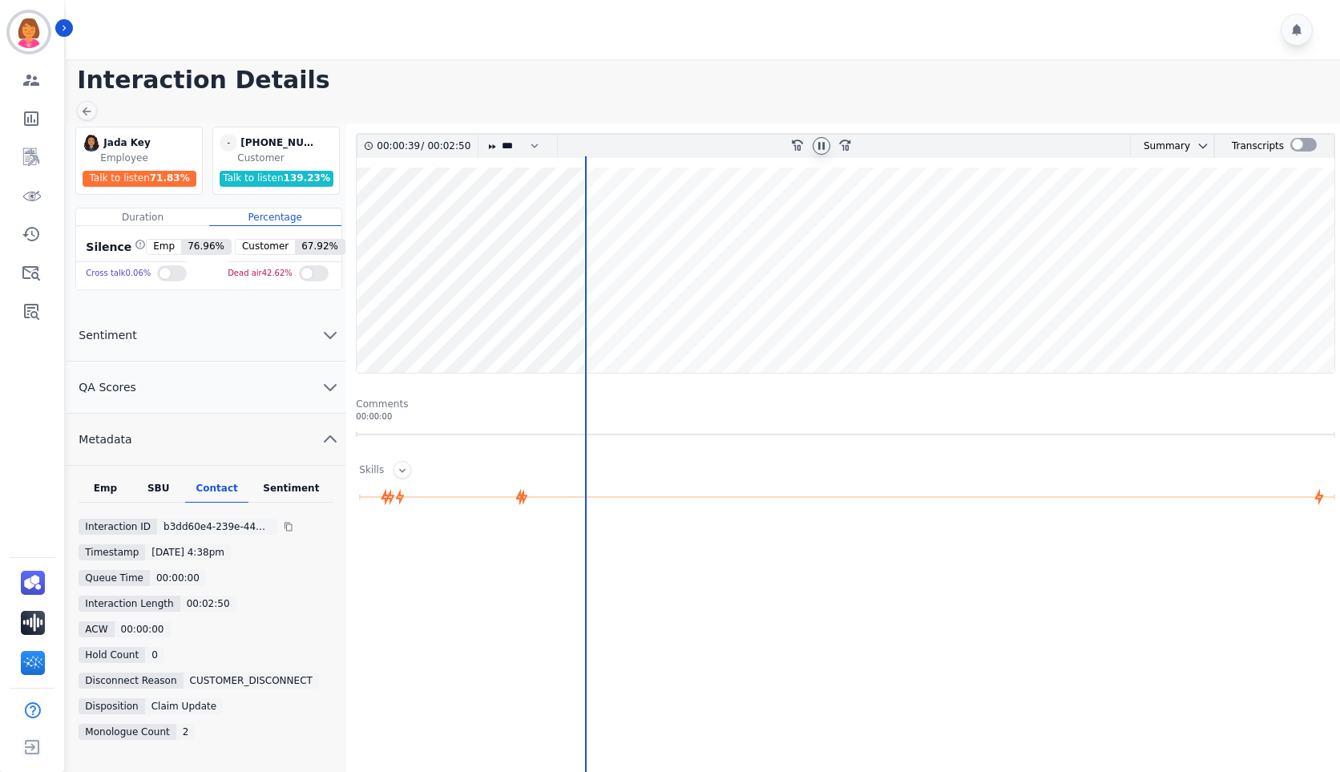
click at [531, 326] on wave at bounding box center [846, 269] width 978 height 205
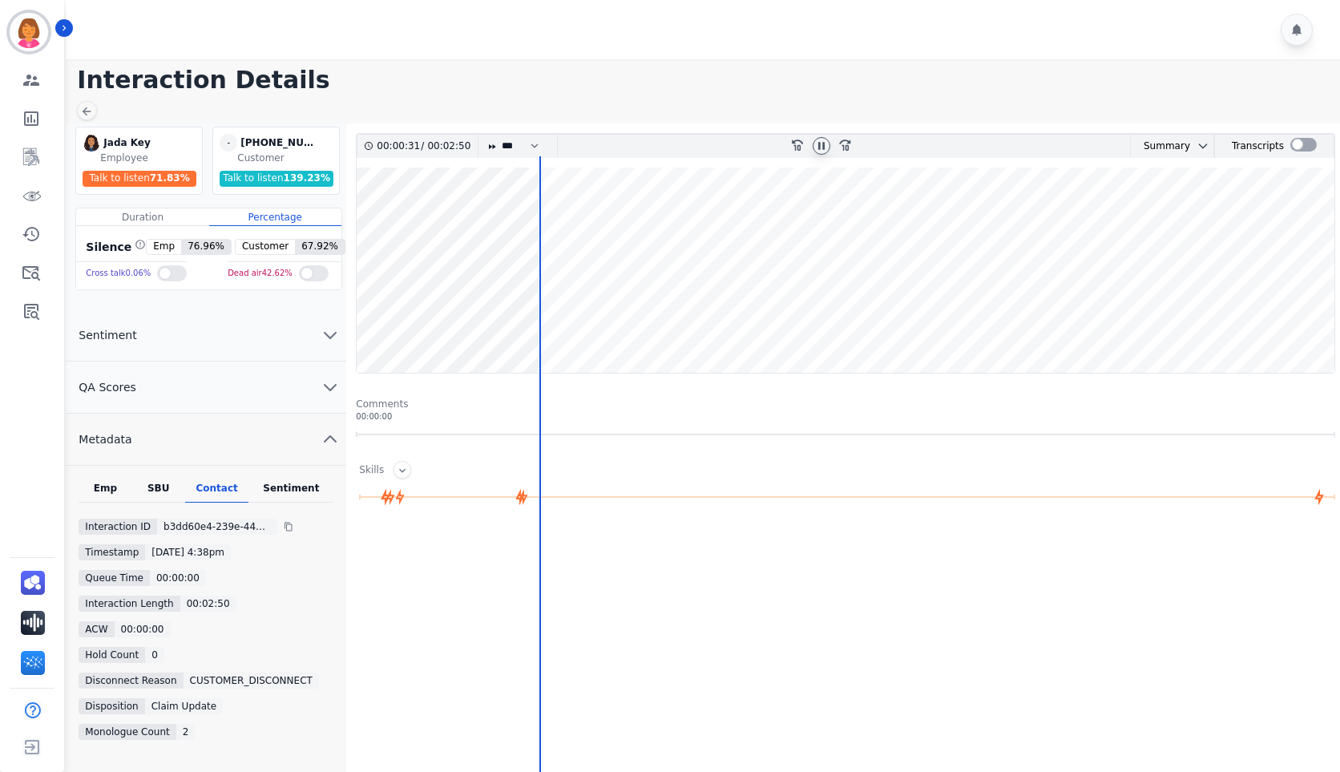
click at [503, 317] on wave at bounding box center [846, 269] width 978 height 205
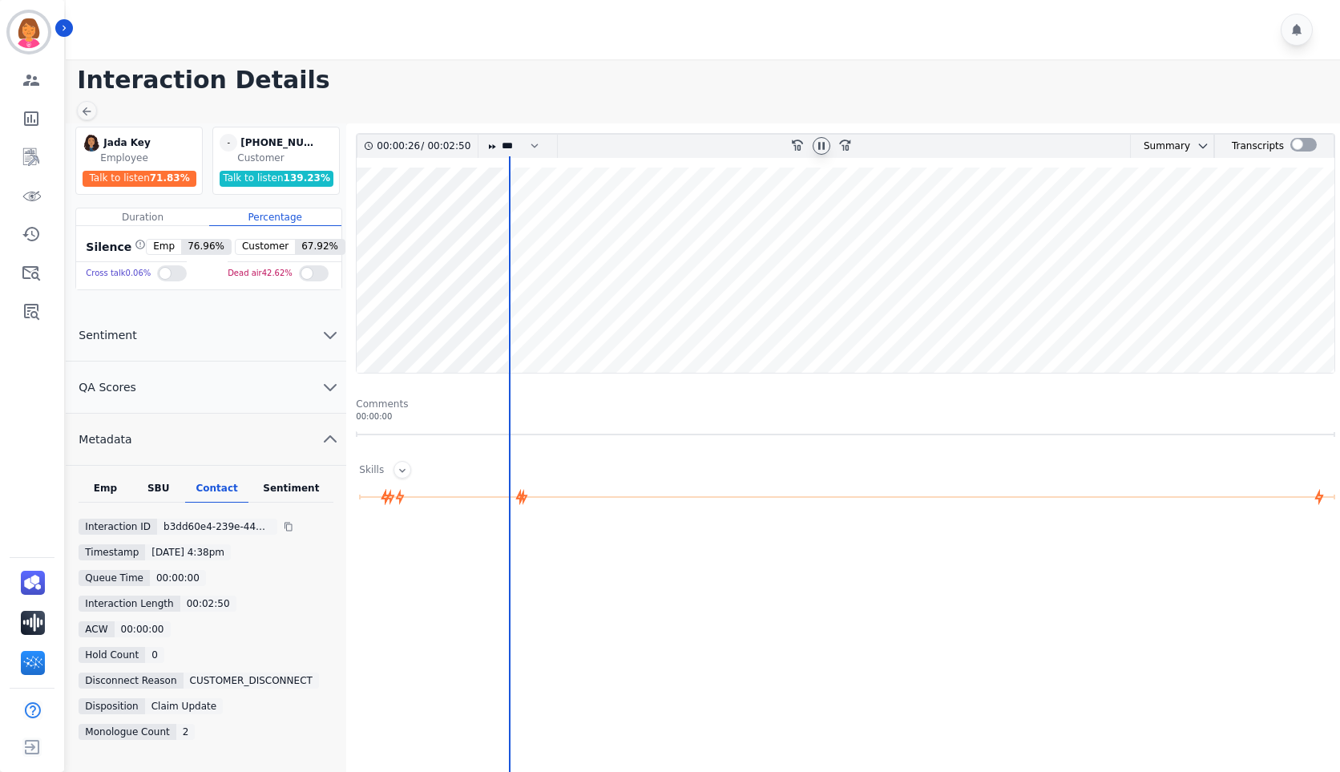
click at [826, 151] on icon at bounding box center [821, 145] width 13 height 13
click at [499, 319] on wave at bounding box center [846, 269] width 978 height 205
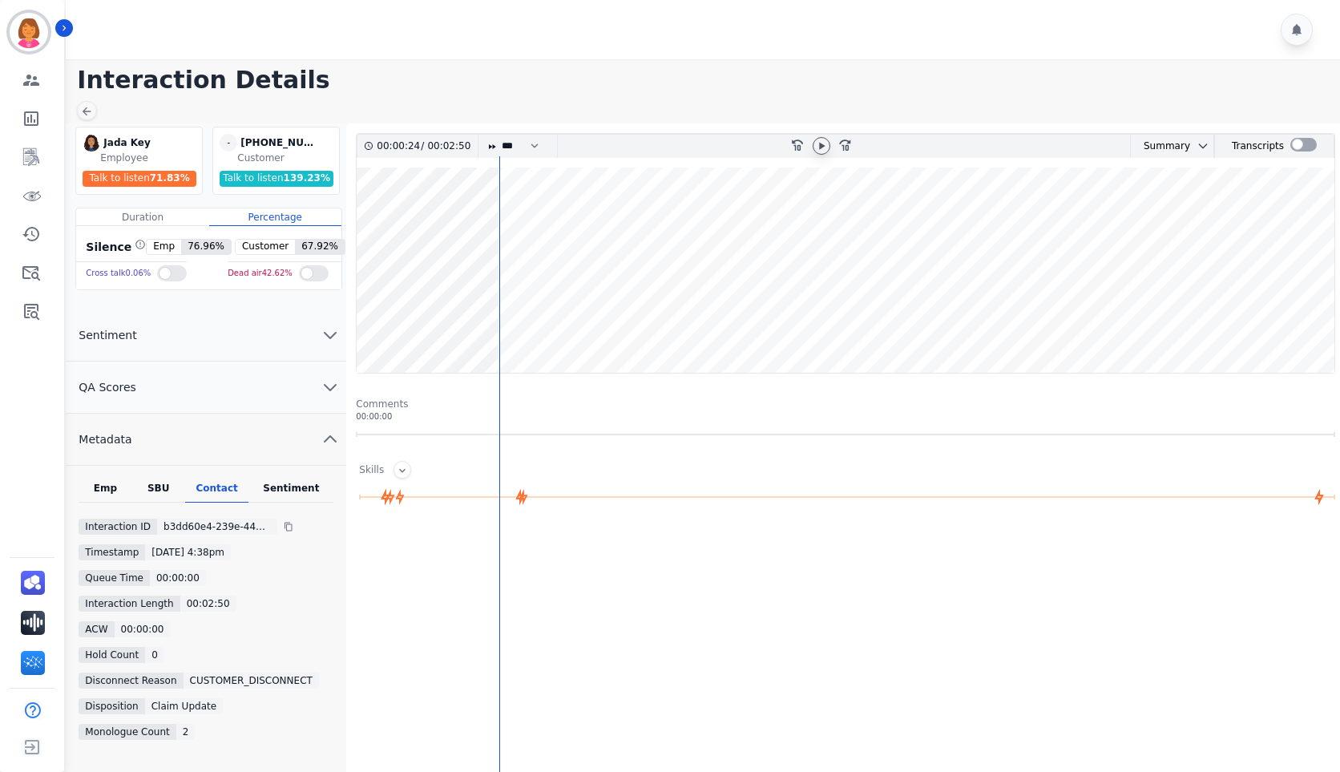
click at [825, 147] on icon at bounding box center [821, 145] width 13 height 13
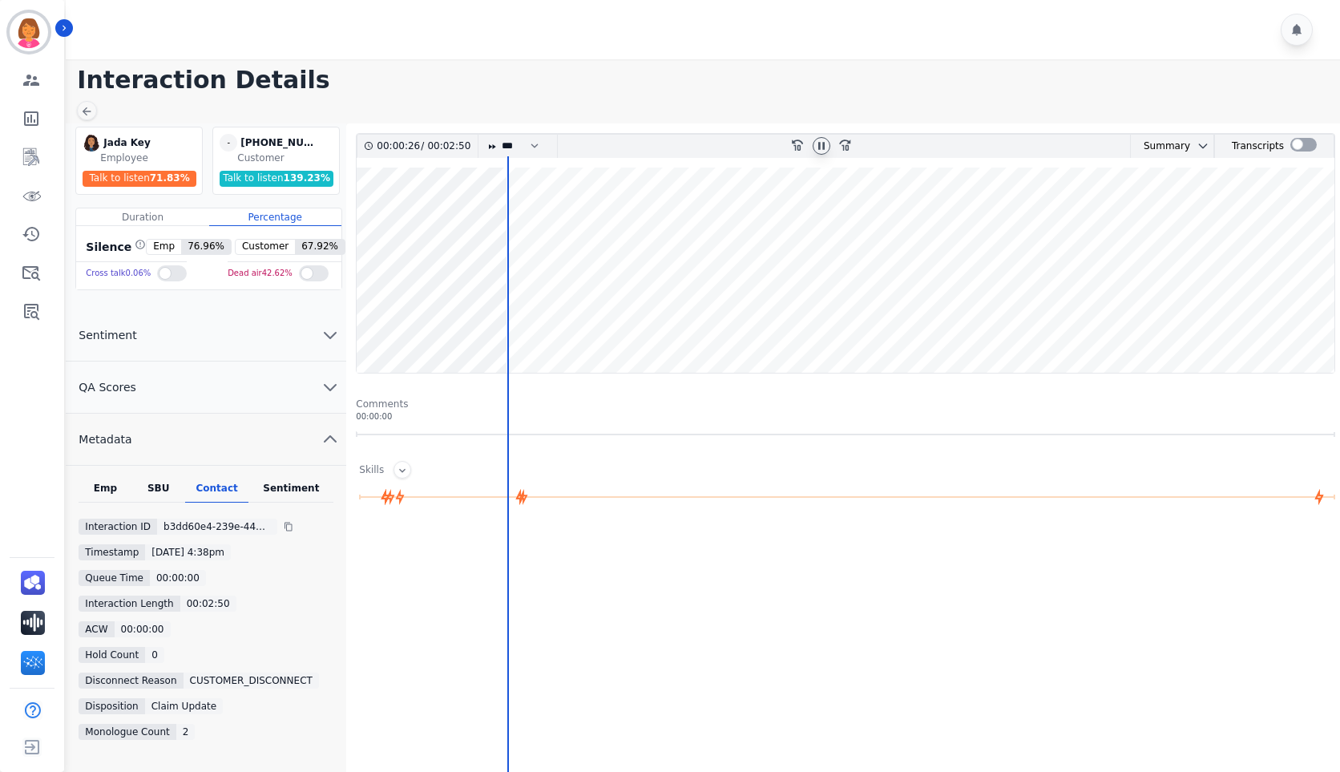
click at [825, 147] on icon at bounding box center [821, 145] width 13 height 13
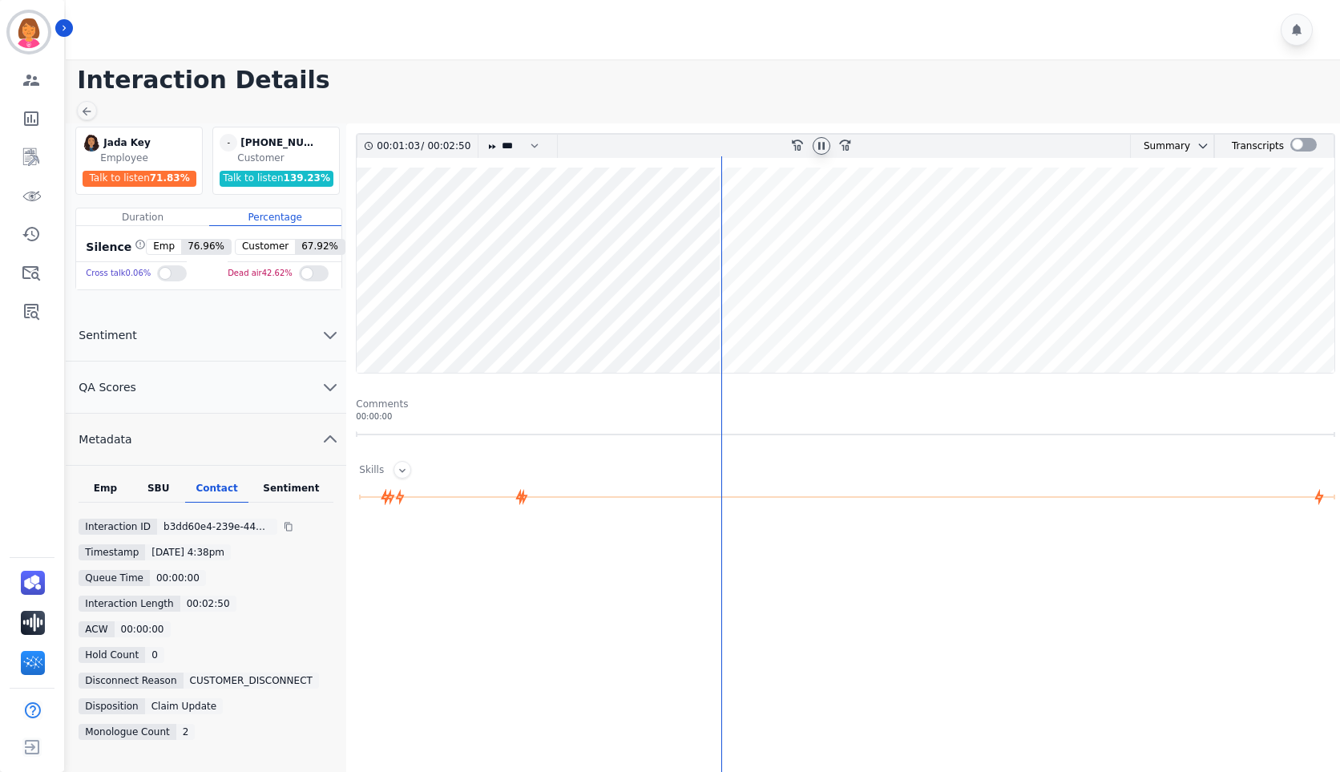
click at [825, 147] on icon at bounding box center [821, 145] width 13 height 13
click at [823, 144] on icon at bounding box center [821, 145] width 13 height 13
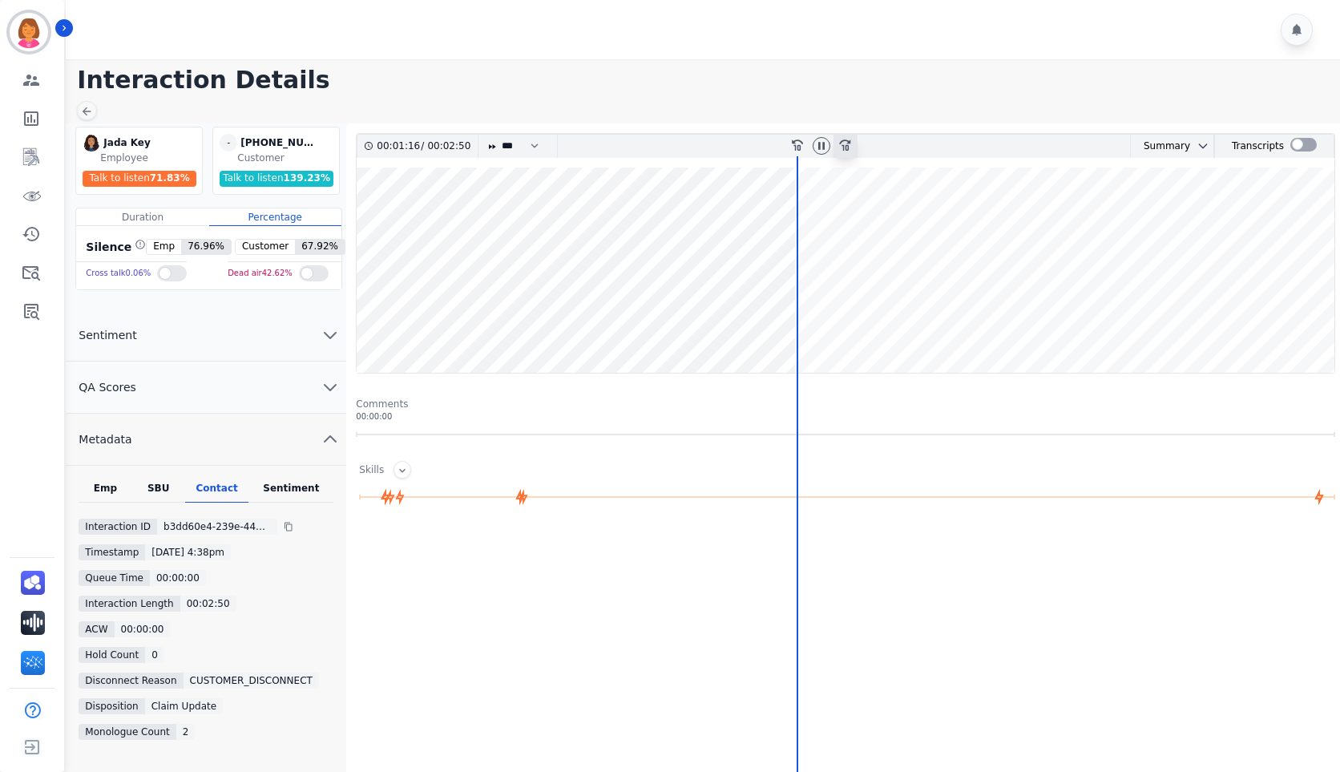
drag, startPoint x: 823, startPoint y: 153, endPoint x: 836, endPoint y: 151, distance: 13.0
click at [823, 152] on div at bounding box center [822, 146] width 18 height 18
click at [817, 142] on icon at bounding box center [821, 145] width 13 height 13
click at [763, 307] on wave at bounding box center [846, 269] width 978 height 205
click at [735, 236] on wave at bounding box center [846, 269] width 978 height 205
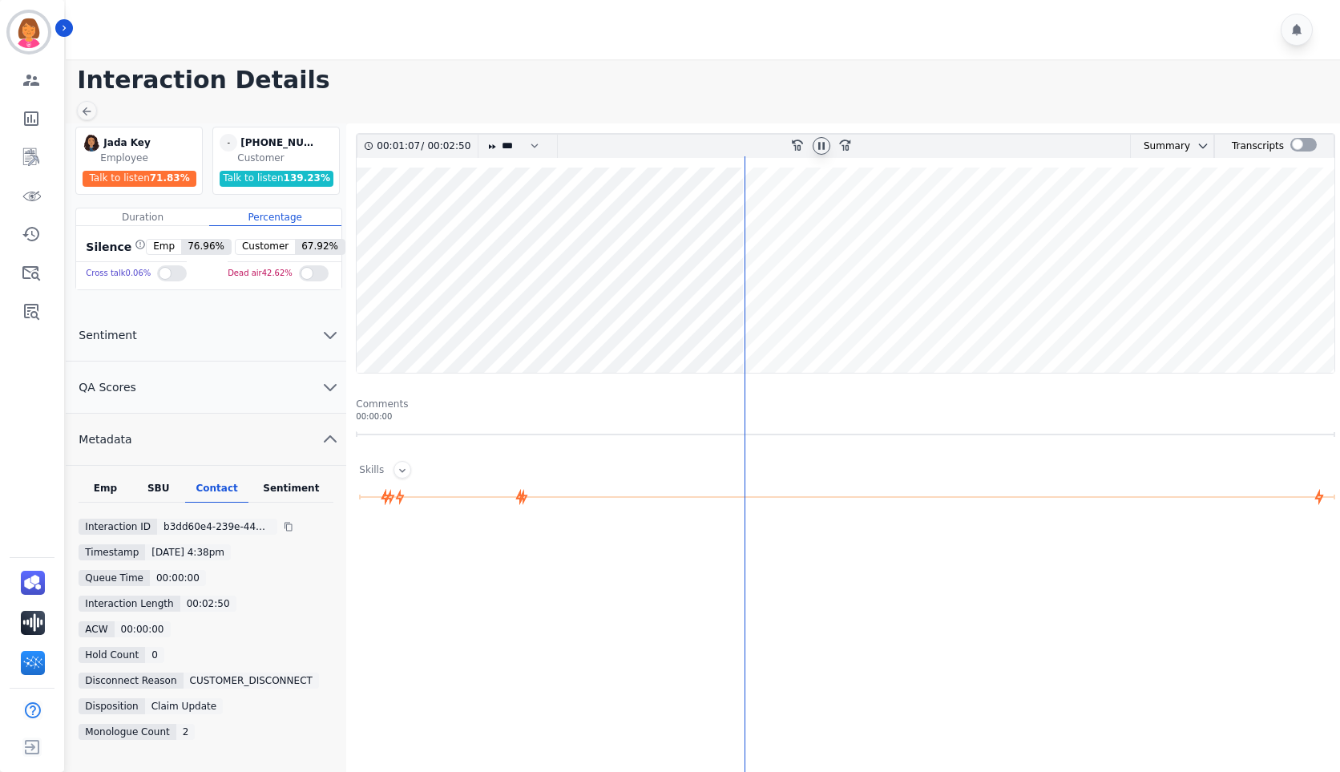
click at [667, 317] on wave at bounding box center [846, 269] width 978 height 205
click at [627, 228] on wave at bounding box center [846, 269] width 978 height 205
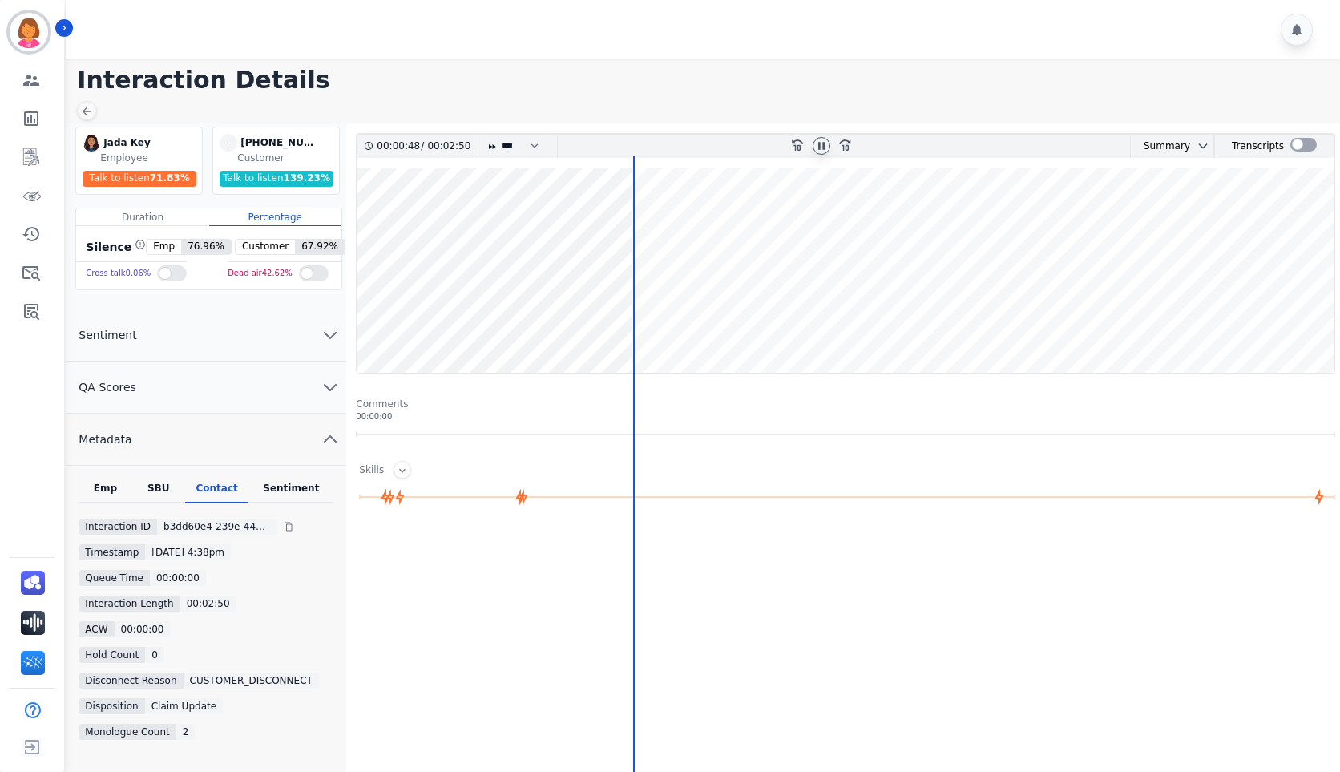
click at [603, 321] on wave at bounding box center [846, 269] width 978 height 205
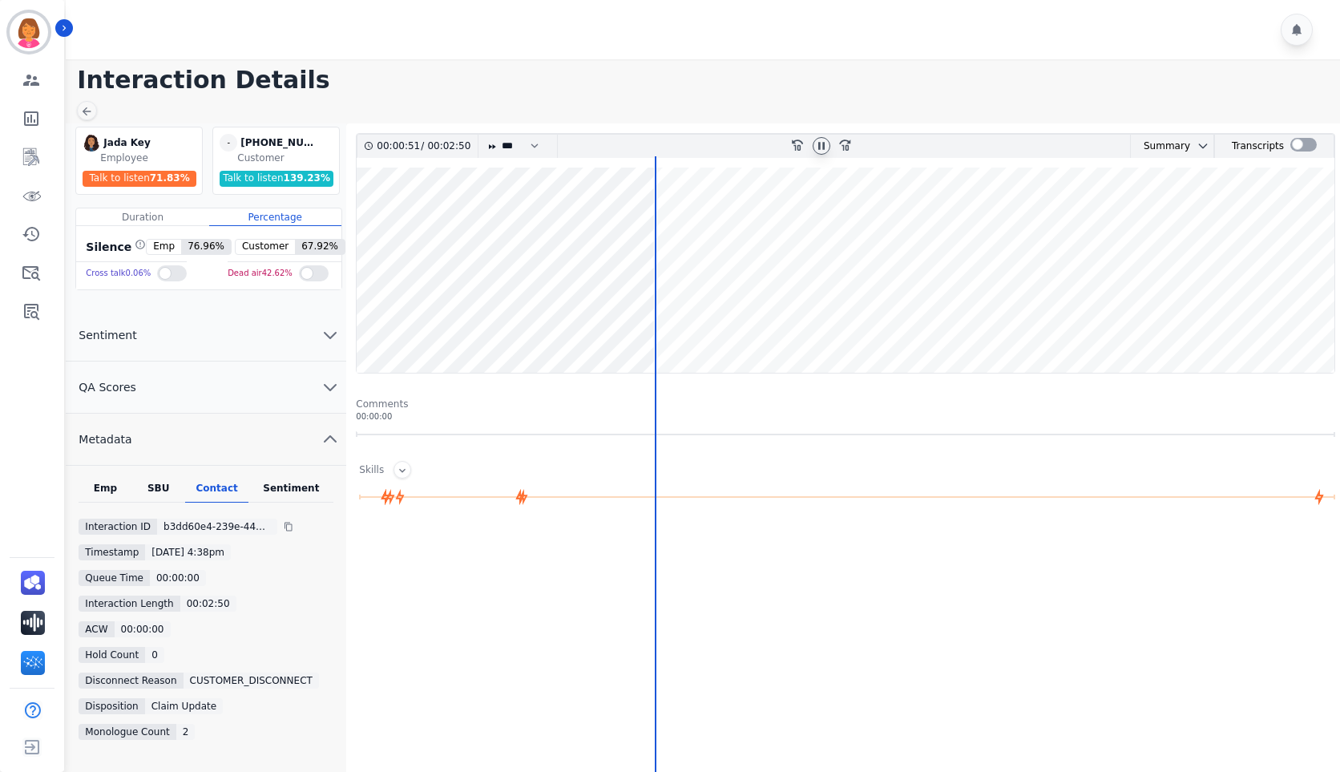
click at [526, 319] on wave at bounding box center [846, 269] width 978 height 205
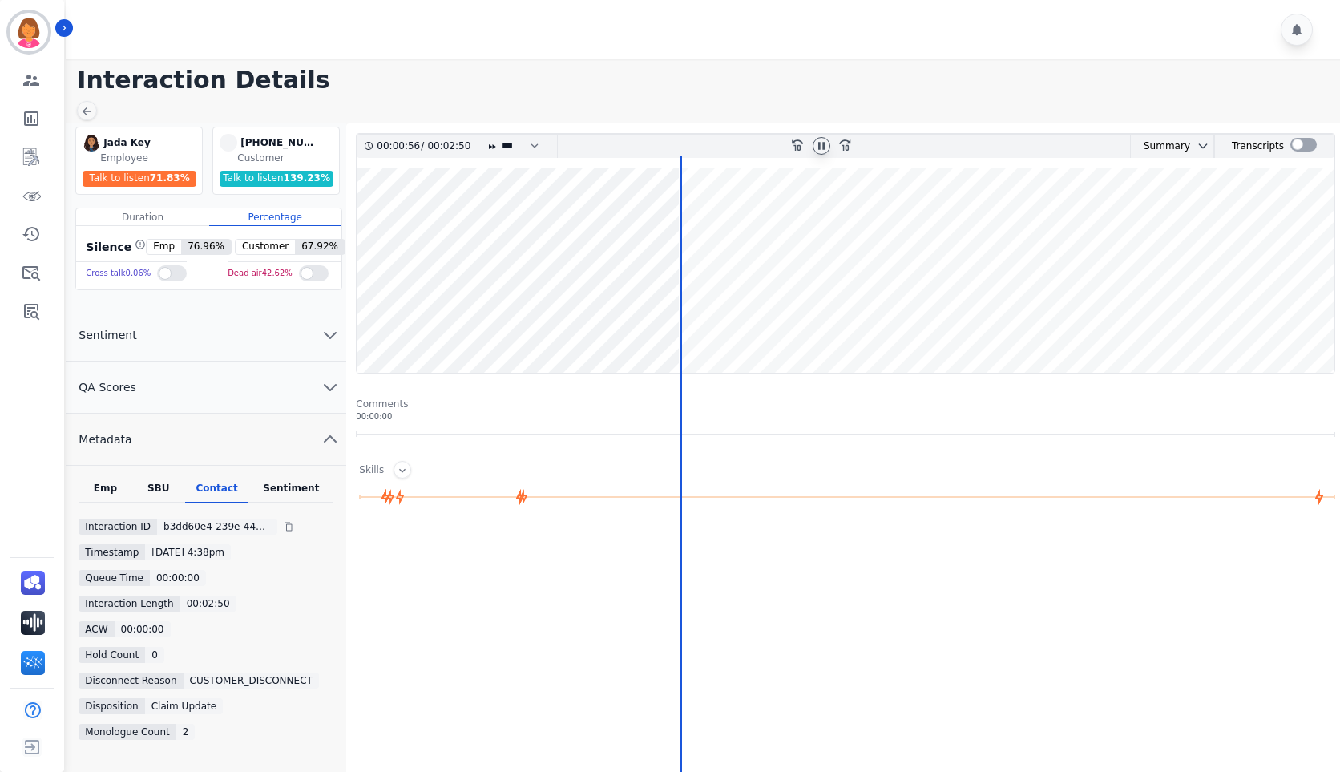
click at [826, 144] on icon at bounding box center [821, 145] width 13 height 13
click at [821, 148] on icon at bounding box center [822, 145] width 6 height 7
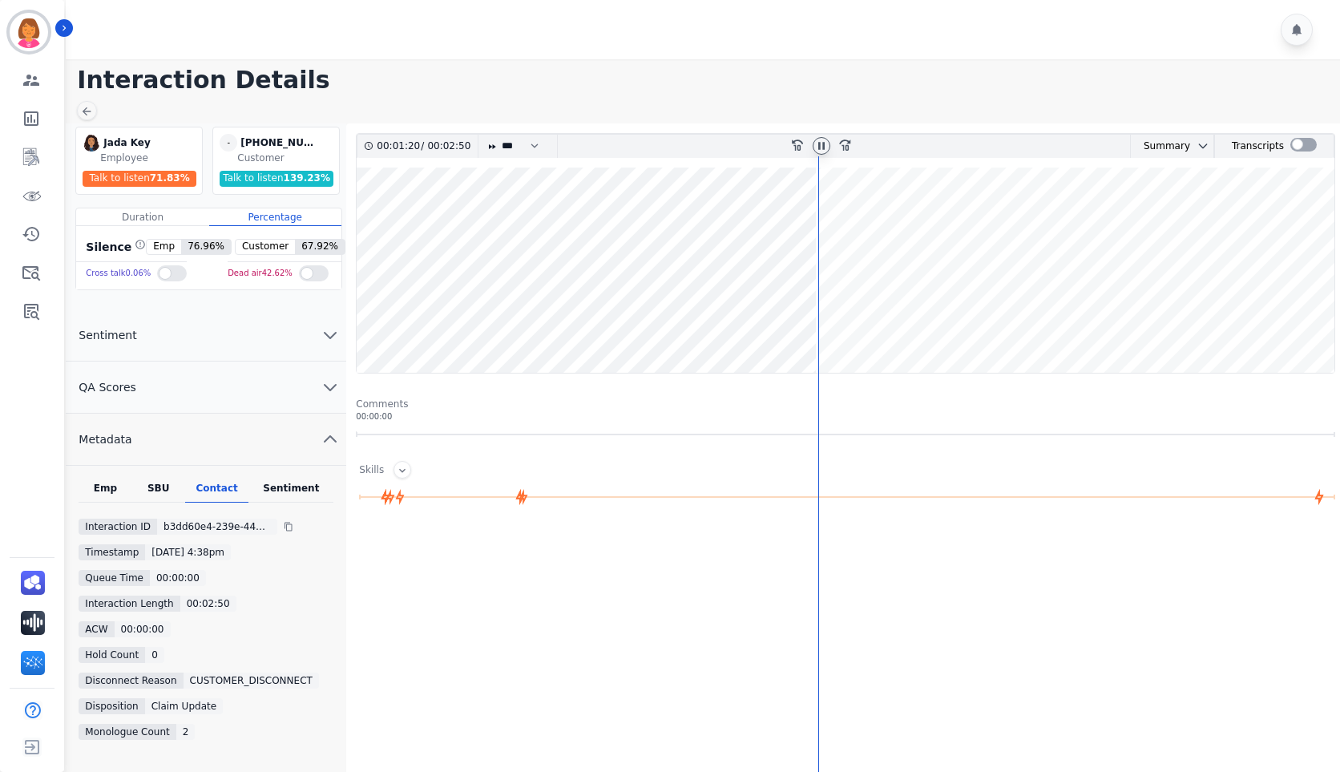
click at [829, 140] on div at bounding box center [822, 146] width 18 height 18
click at [822, 149] on icon at bounding box center [821, 145] width 13 height 13
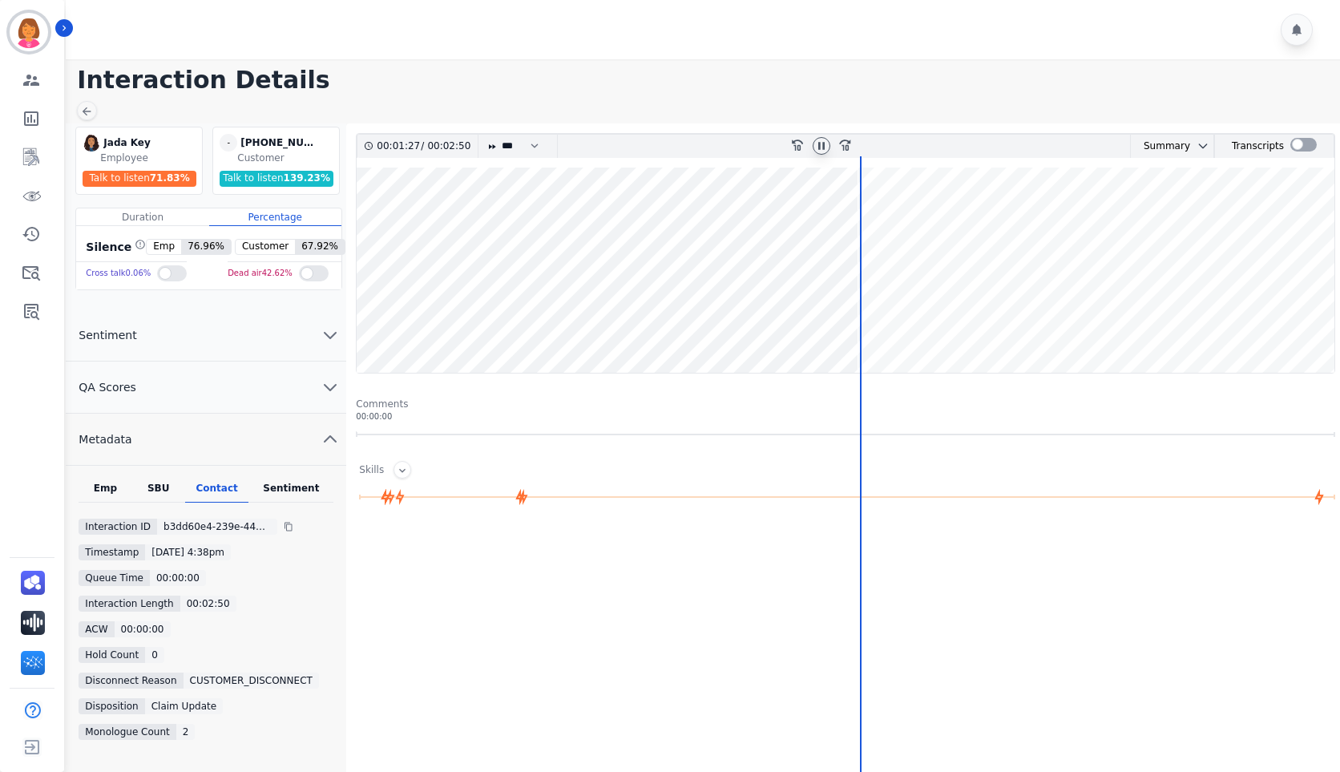
click at [823, 142] on icon at bounding box center [821, 145] width 13 height 13
click at [821, 153] on div at bounding box center [822, 146] width 18 height 18
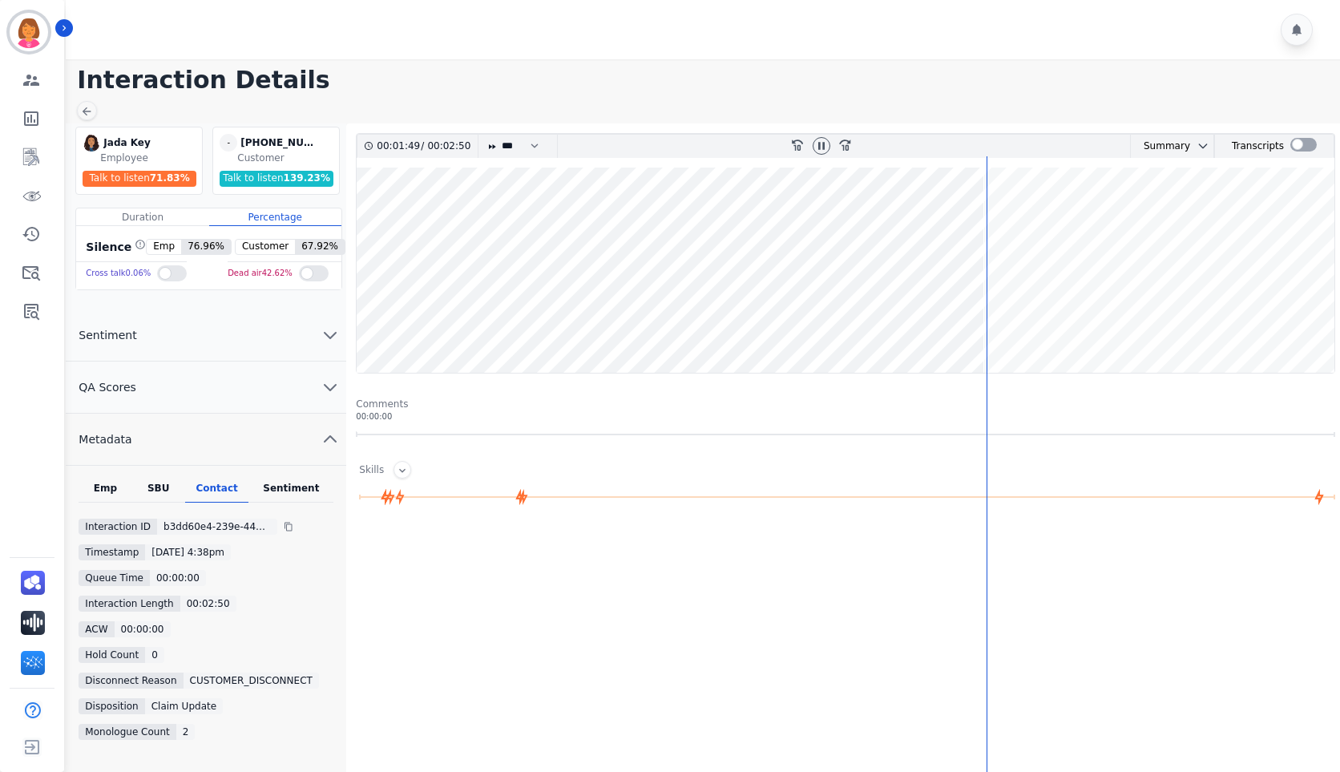
scroll to position [80, 0]
